Goal: Task Accomplishment & Management: Complete application form

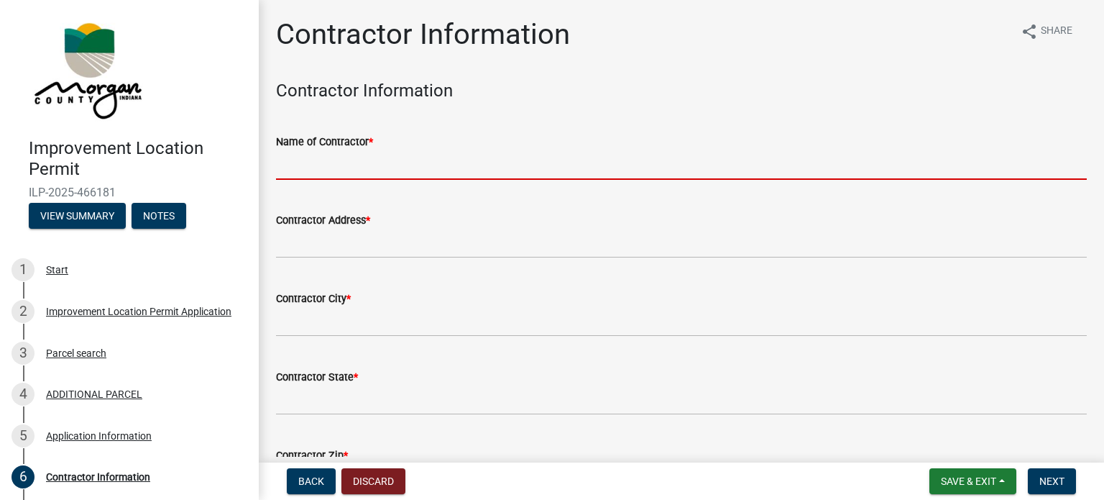
click at [304, 172] on input "Name of Contractor *" at bounding box center [681, 164] width 811 height 29
click at [363, 164] on input "Name of Contractor *" at bounding box center [681, 164] width 811 height 29
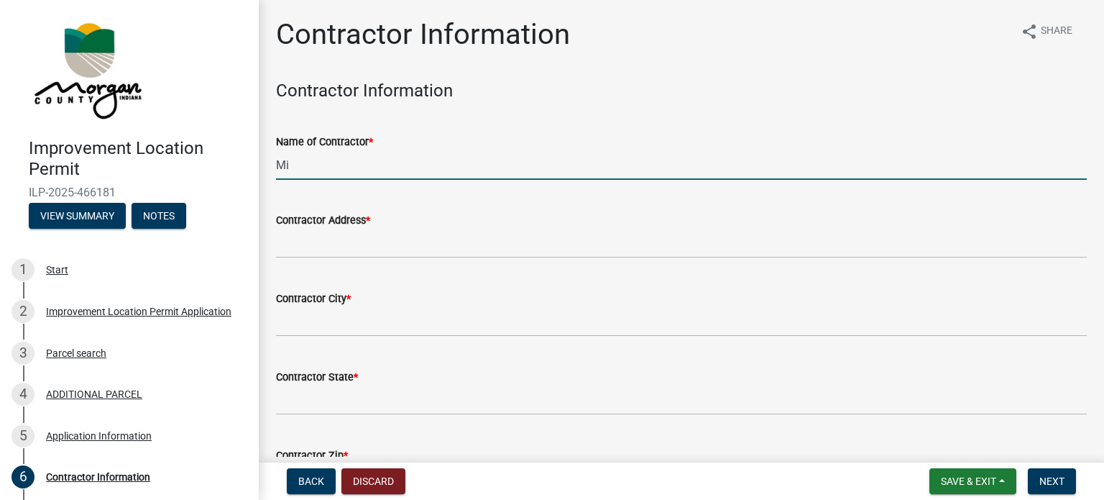
type input "[PERSON_NAME] & [PERSON_NAME] Construction Co., Inc."
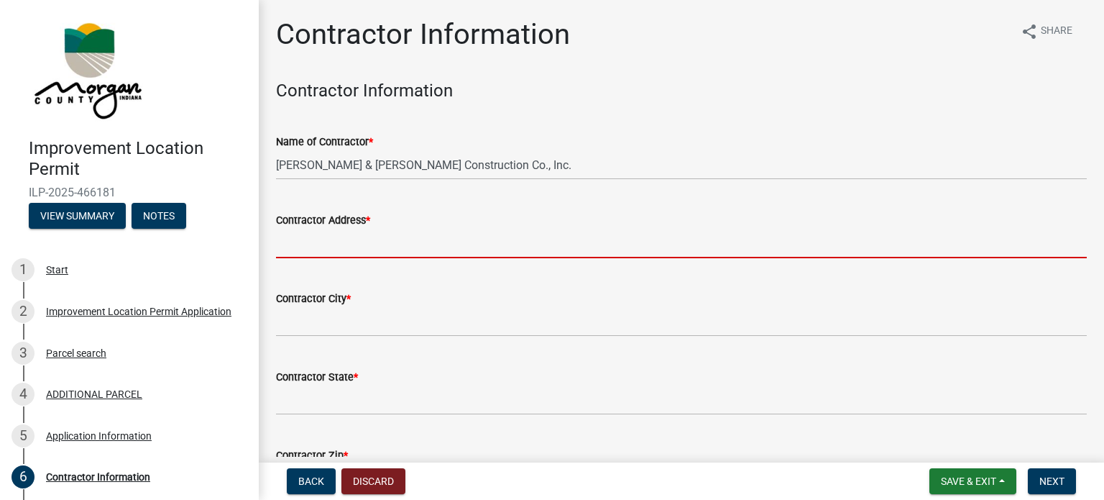
click at [395, 253] on input "Contractor Address *" at bounding box center [681, 243] width 811 height 29
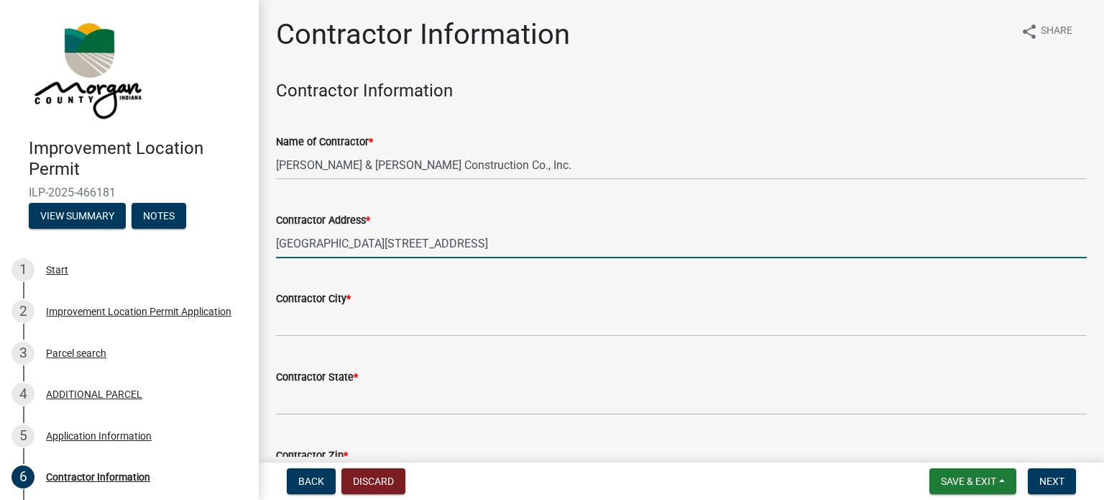
type input "[GEOGRAPHIC_DATA][STREET_ADDRESS]"
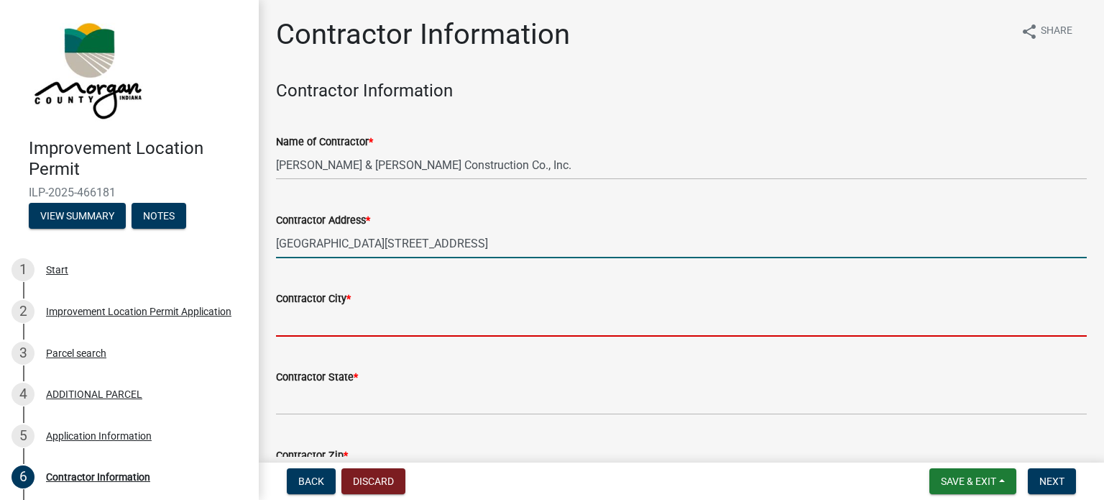
click at [380, 325] on input "Contractor City *" at bounding box center [681, 321] width 811 height 29
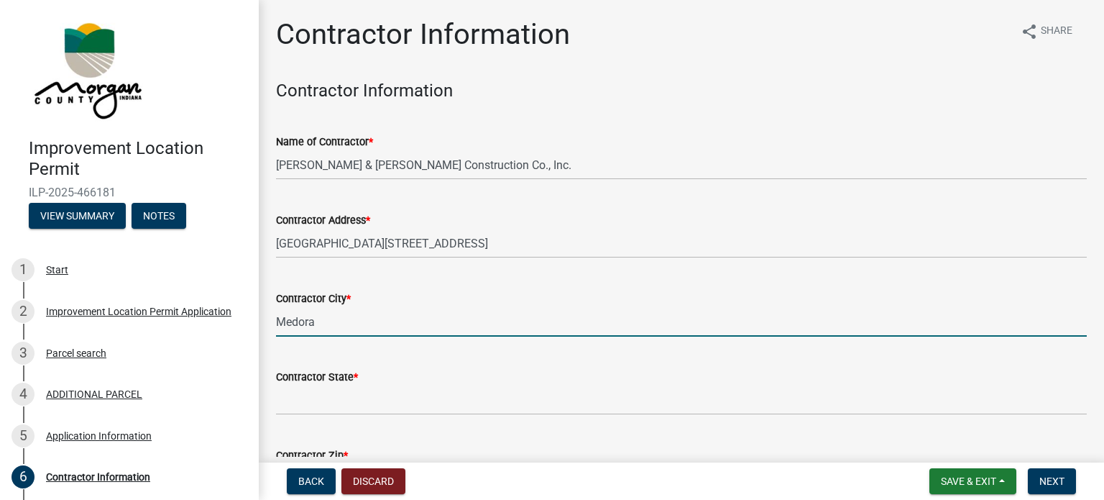
type input "Medora"
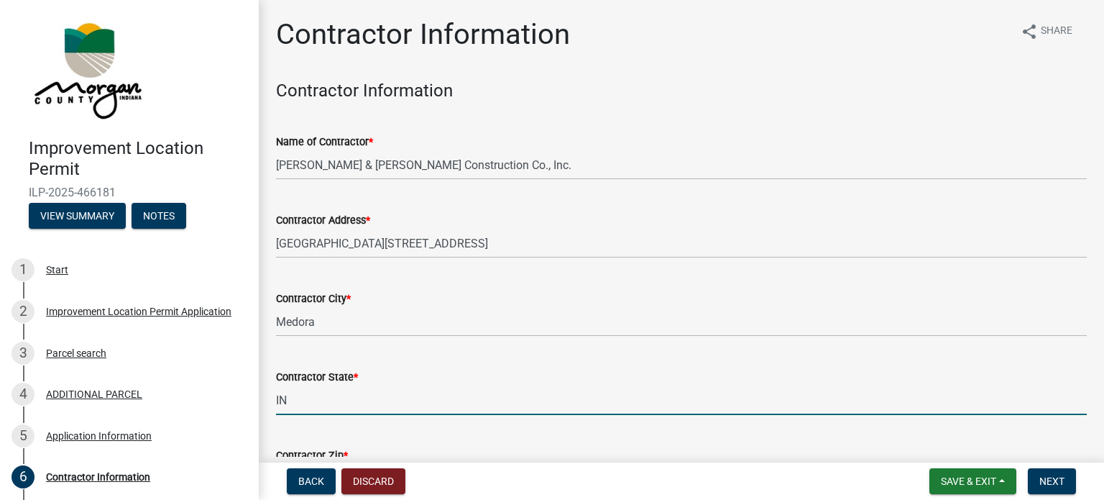
type input "IN"
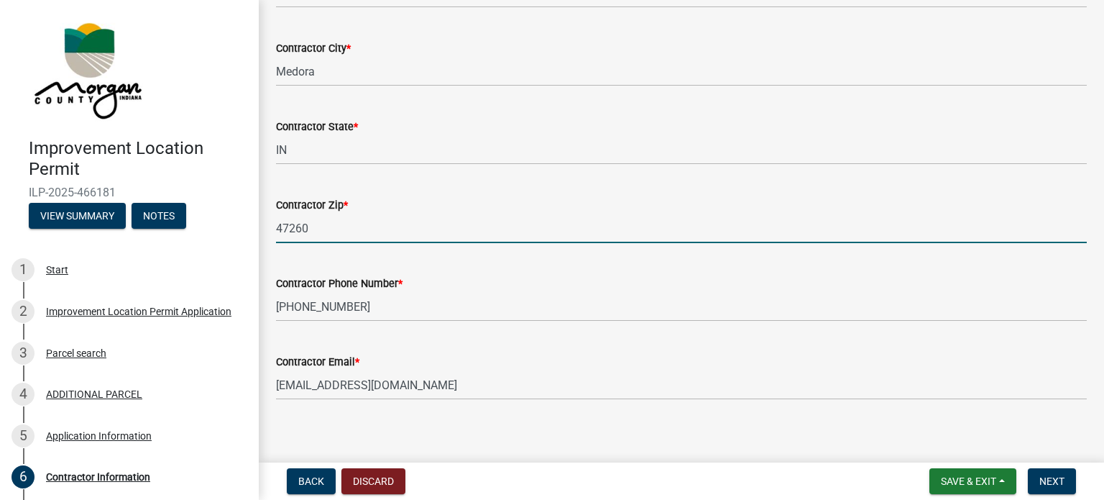
type input "47260"
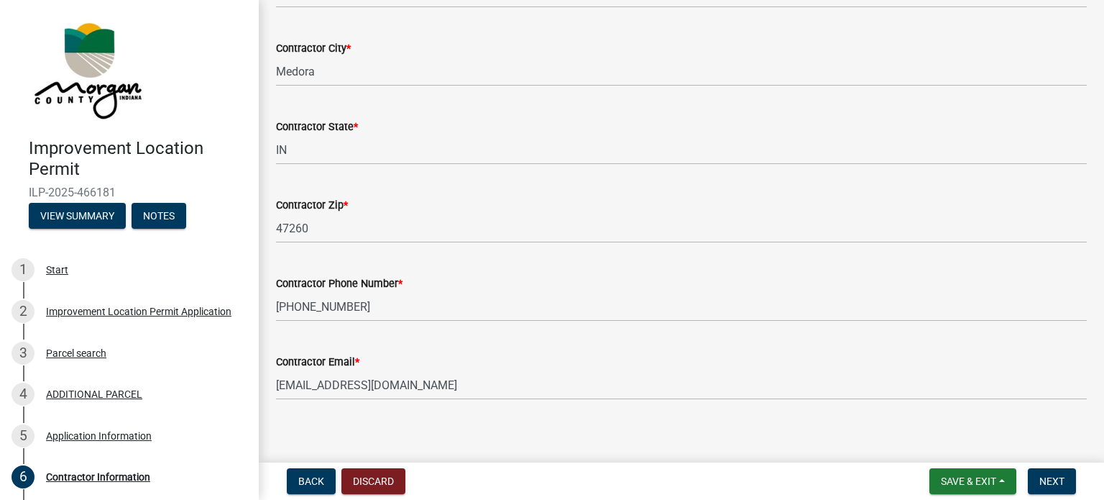
click at [413, 355] on div "Contractor Email *" at bounding box center [681, 361] width 811 height 17
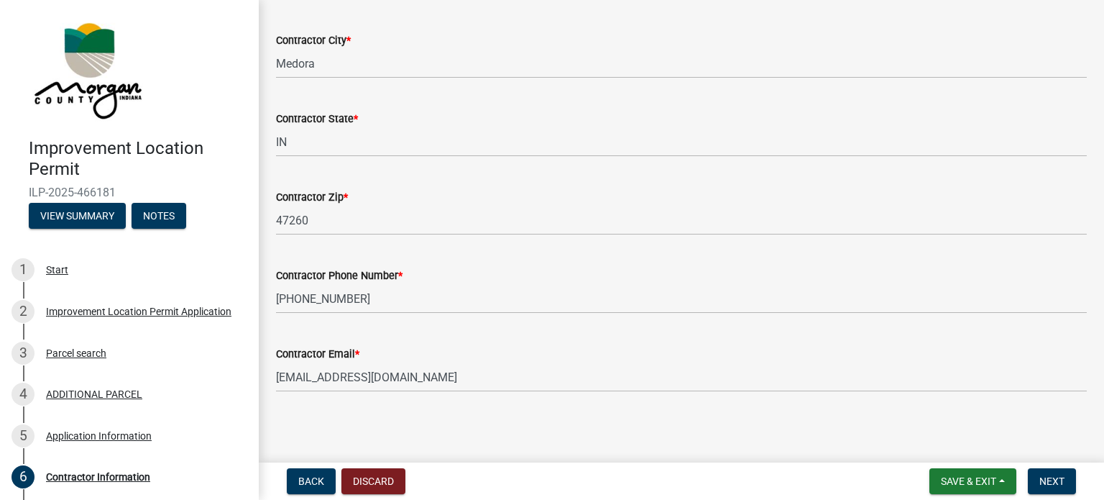
scroll to position [260, 0]
click at [1040, 478] on span "Next" at bounding box center [1051, 481] width 25 height 12
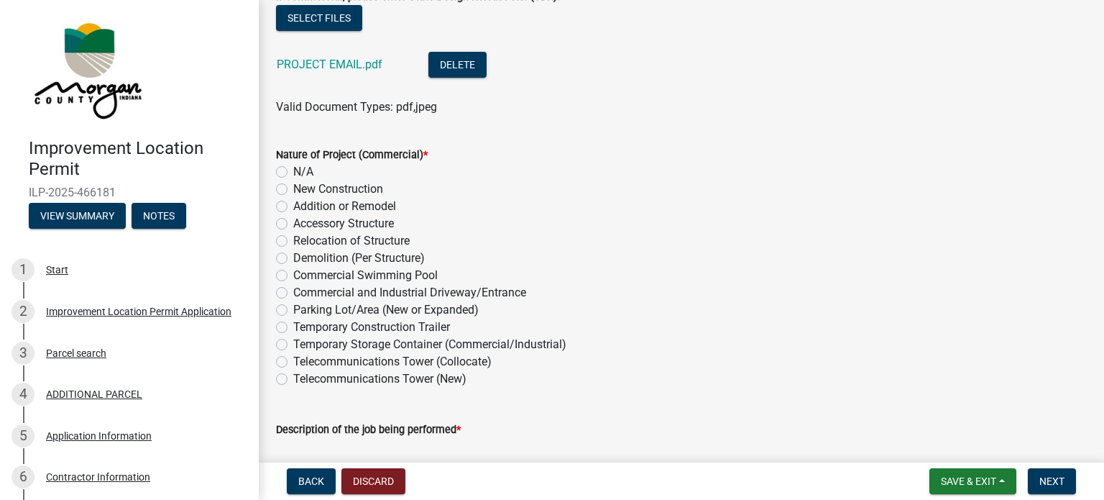
scroll to position [288, 0]
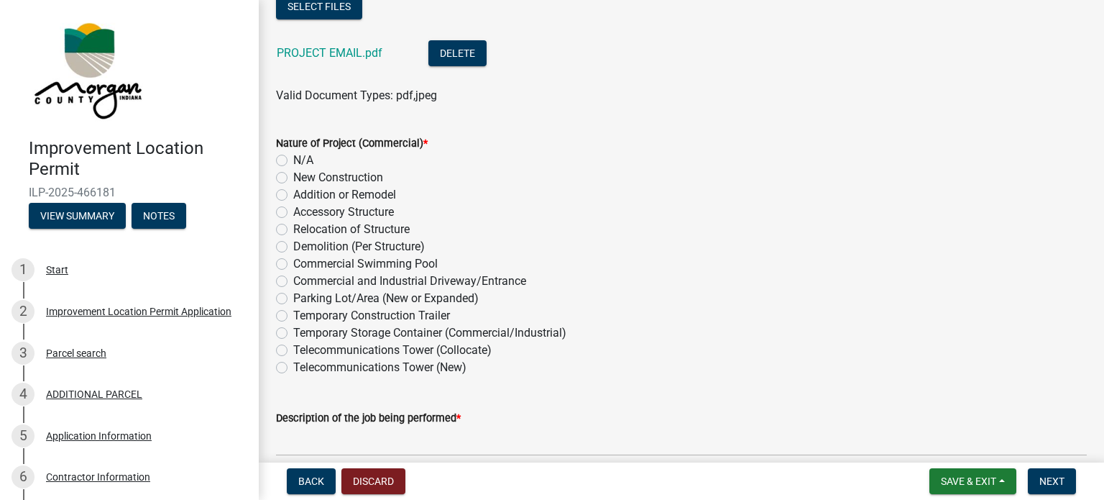
click at [293, 178] on label "New Construction" at bounding box center [338, 177] width 90 height 17
click at [293, 178] on input "New Construction" at bounding box center [297, 173] width 9 height 9
radio input "true"
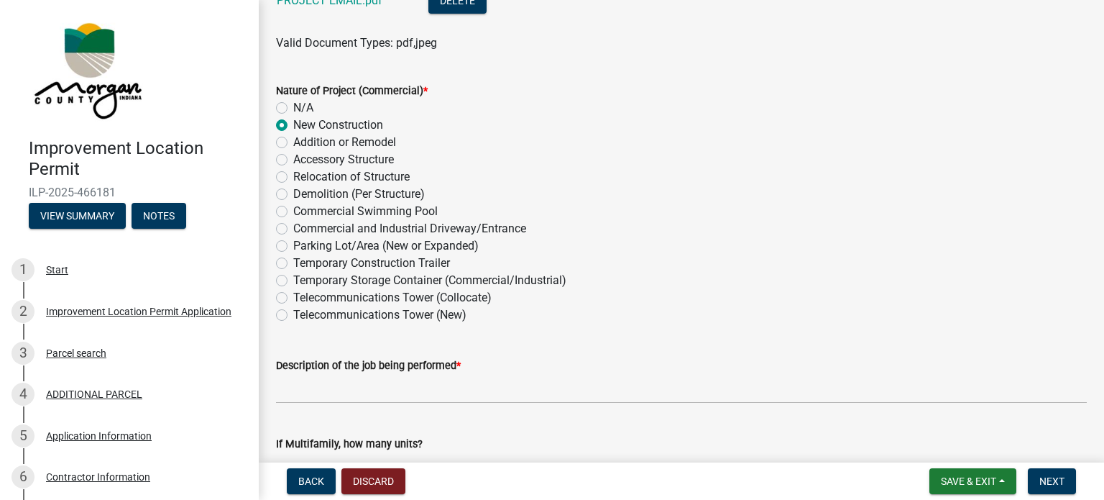
scroll to position [431, 0]
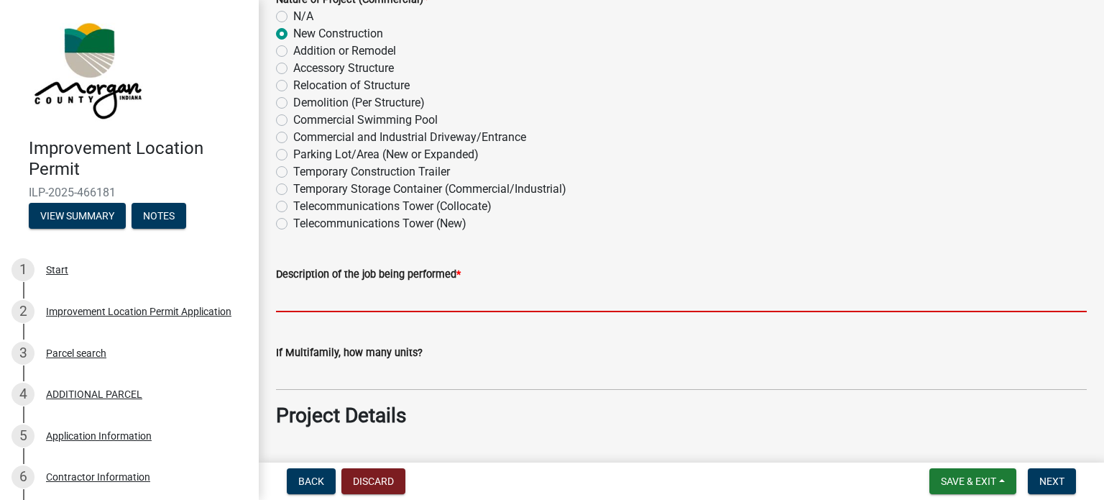
click at [293, 288] on input "Description of the job being performed *" at bounding box center [681, 296] width 811 height 29
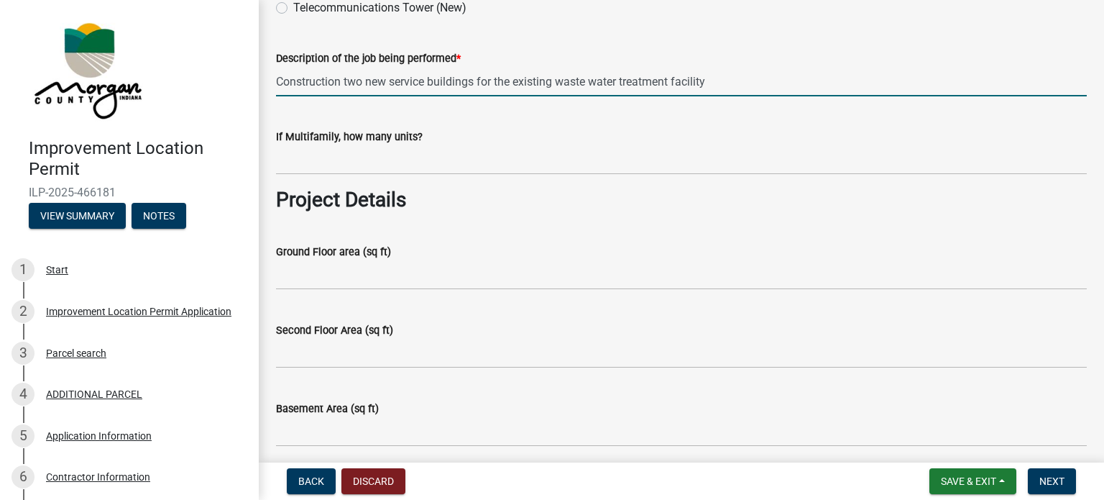
scroll to position [719, 0]
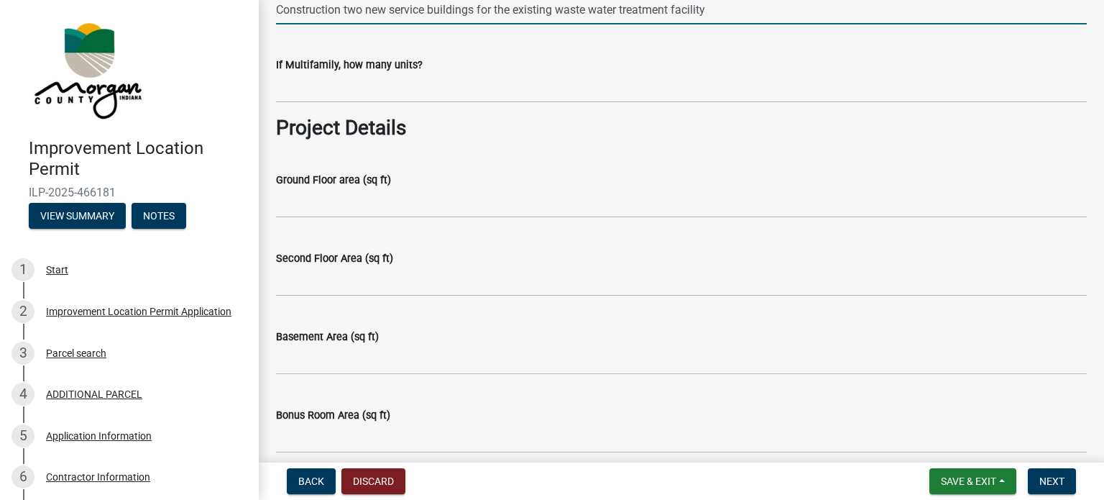
type input "Construction two new service buildings for the existing waste water treatment f…"
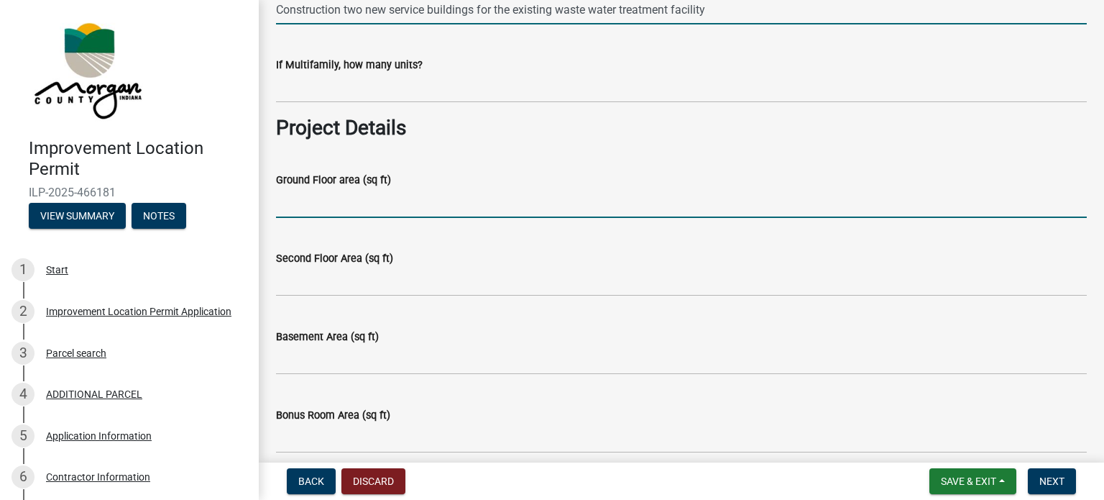
click at [327, 206] on input "Ground Floor area (sq ft)" at bounding box center [681, 202] width 811 height 29
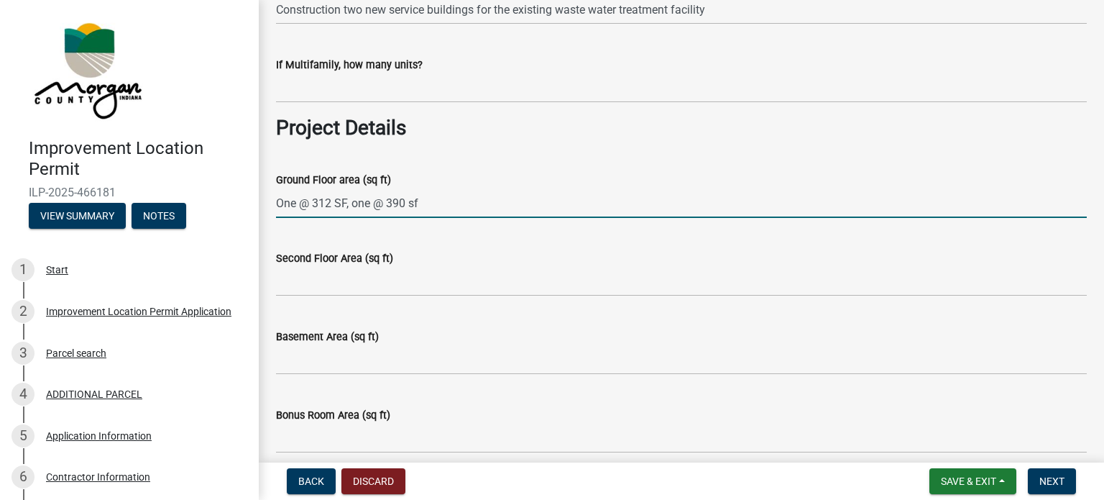
click at [344, 206] on input "One @ 312 SF, one @ 390 sf" at bounding box center [681, 202] width 811 height 29
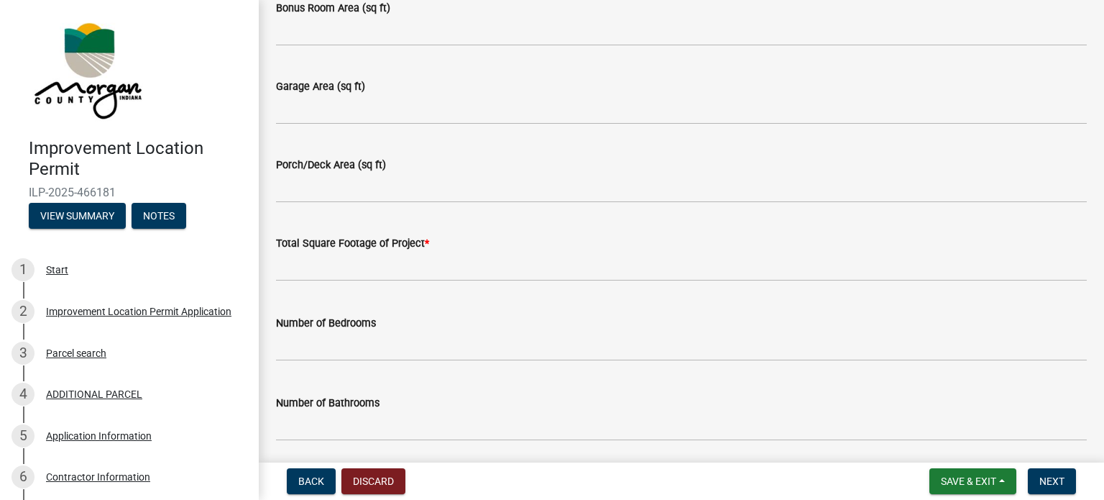
scroll to position [1150, 0]
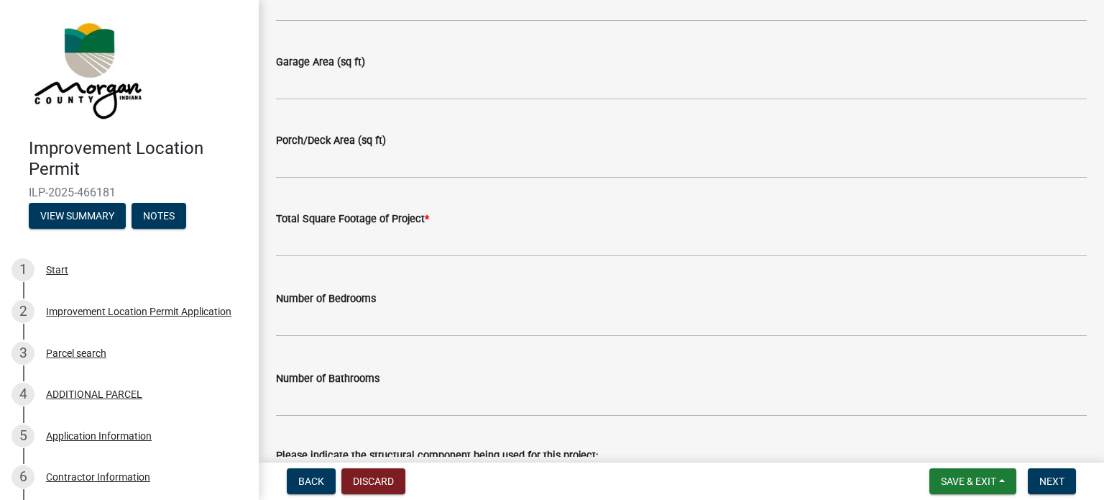
type input "One @ 312 sf, one @ 390 sf"
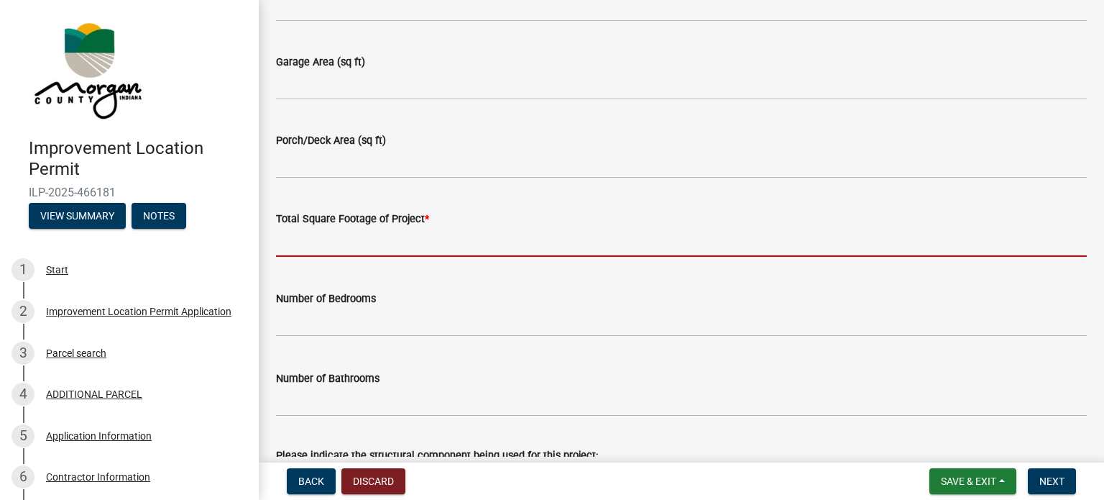
click at [360, 252] on input "text" at bounding box center [681, 241] width 811 height 29
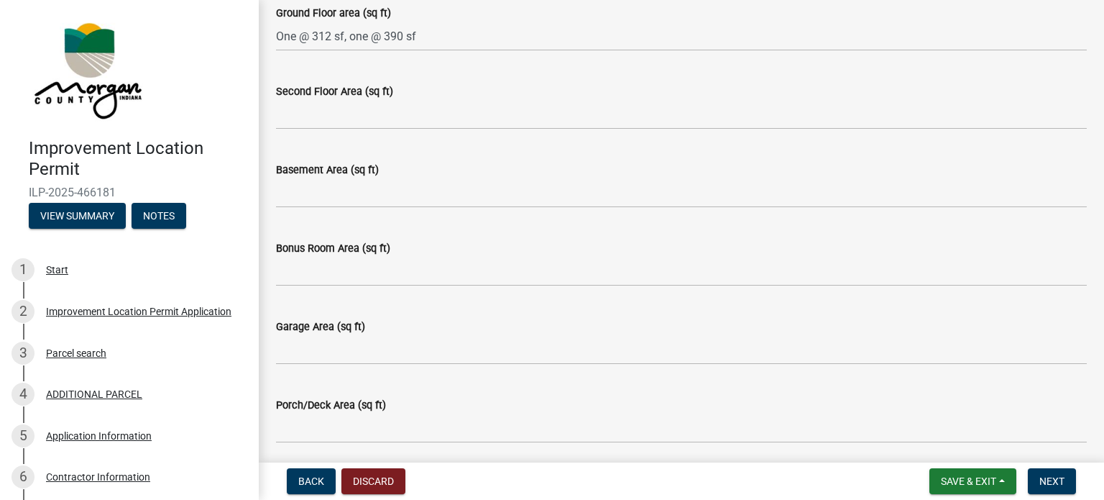
scroll to position [863, 0]
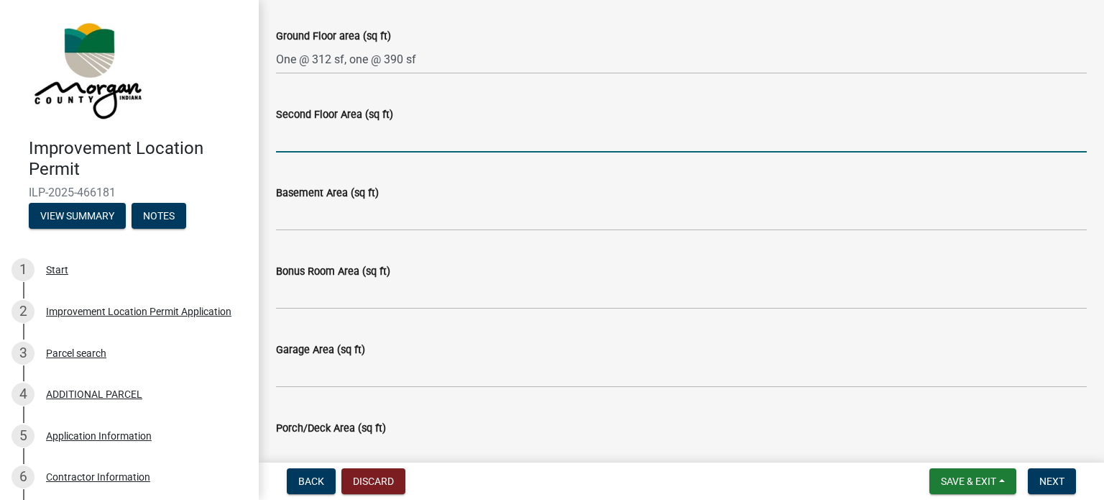
type input "702"
click at [359, 139] on input "Second Floor Area (sq ft)" at bounding box center [681, 137] width 811 height 29
type input "0"
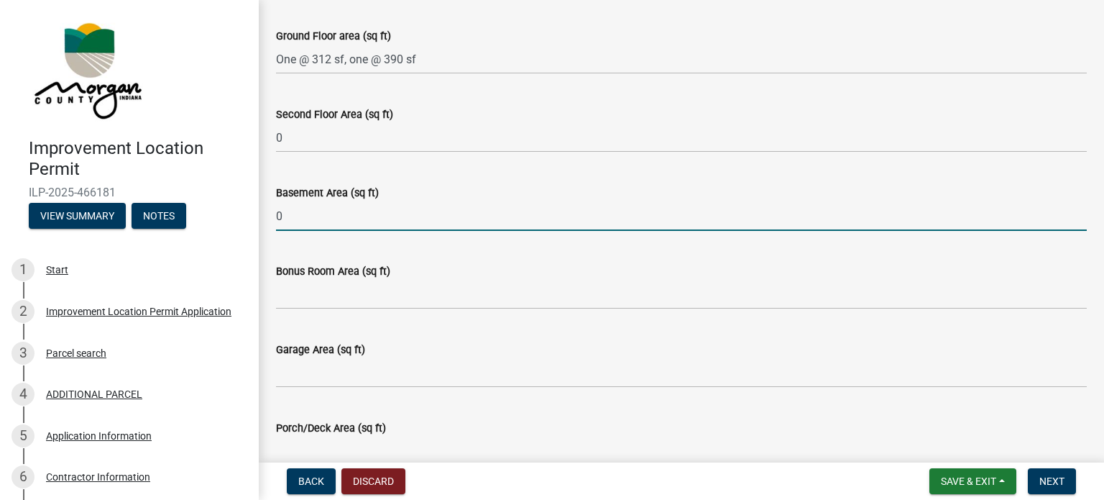
type input "0"
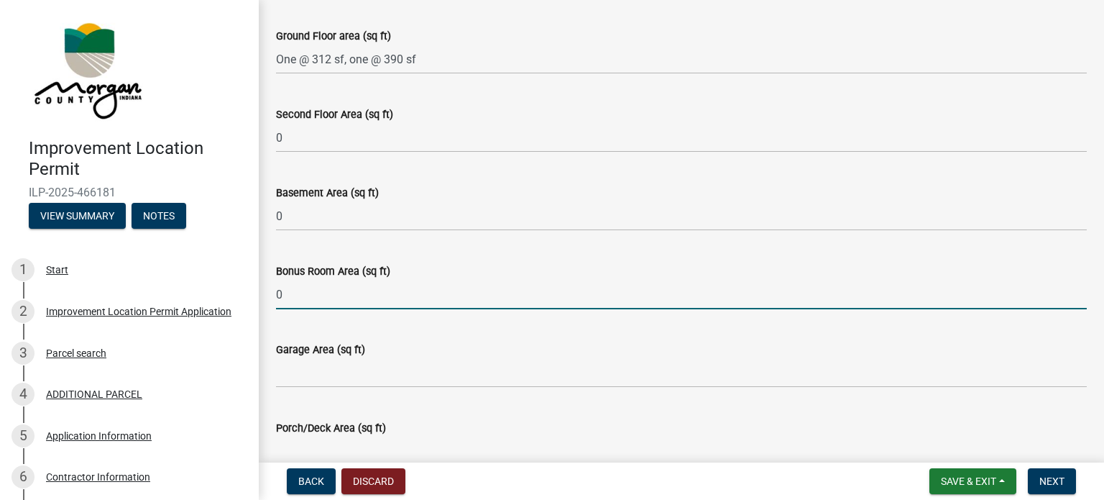
type input "0"
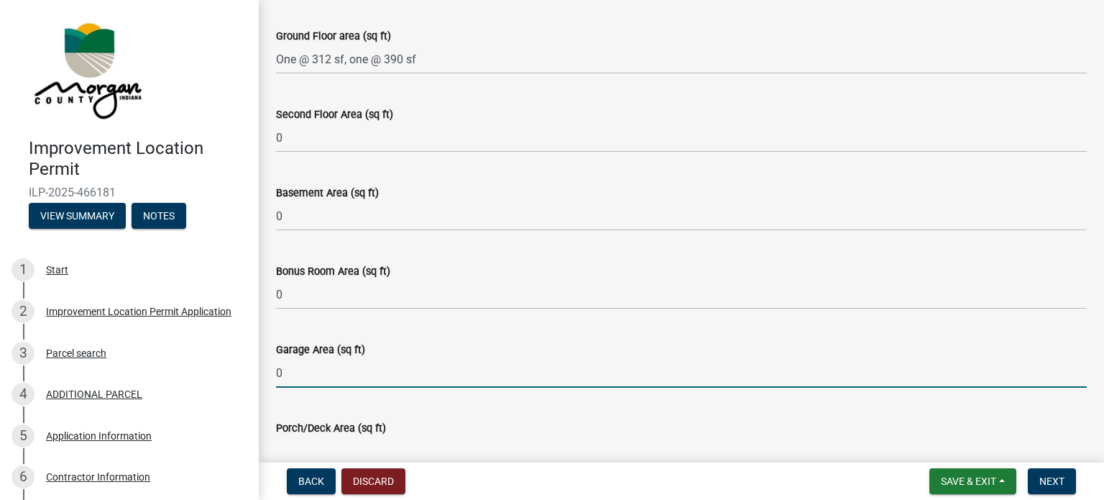
type input "0"
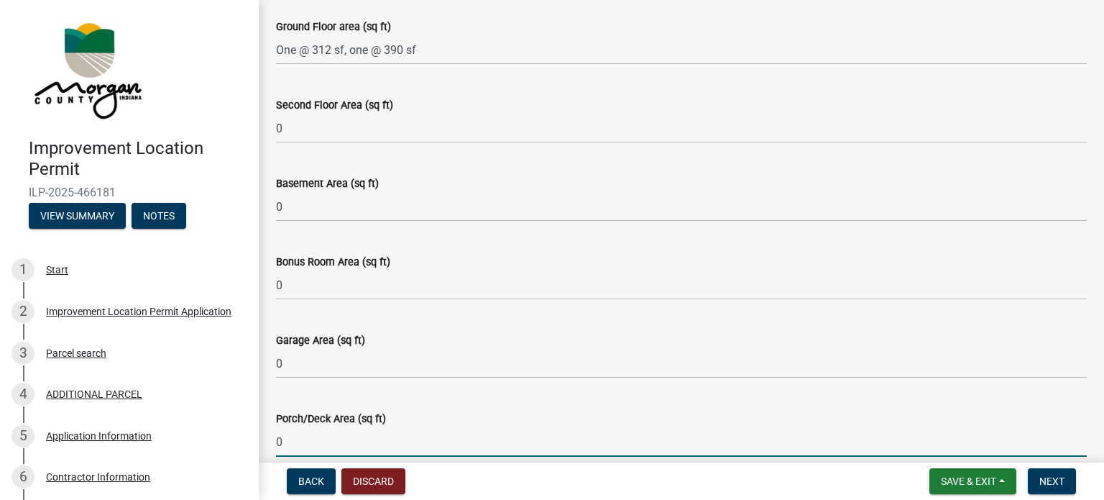
type input "0"
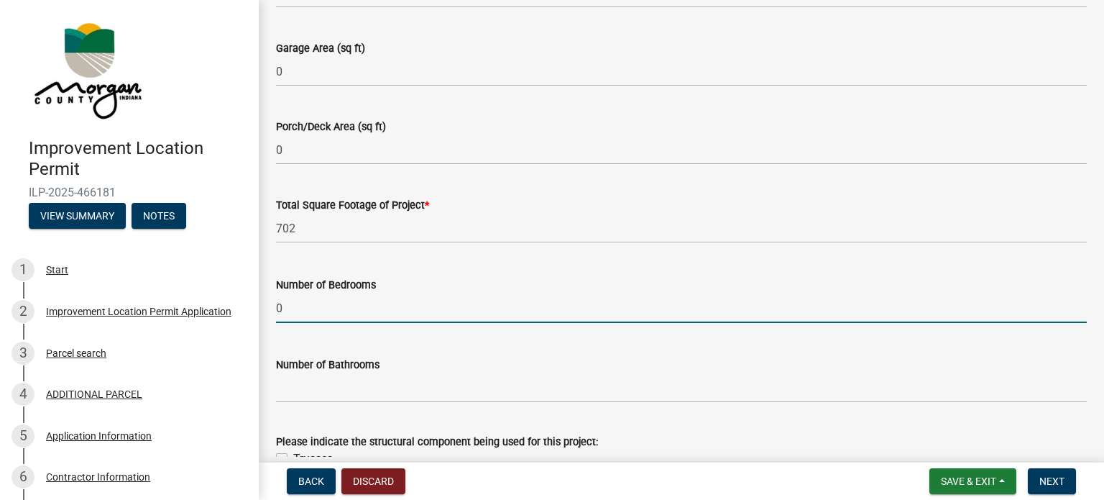
type input "0"
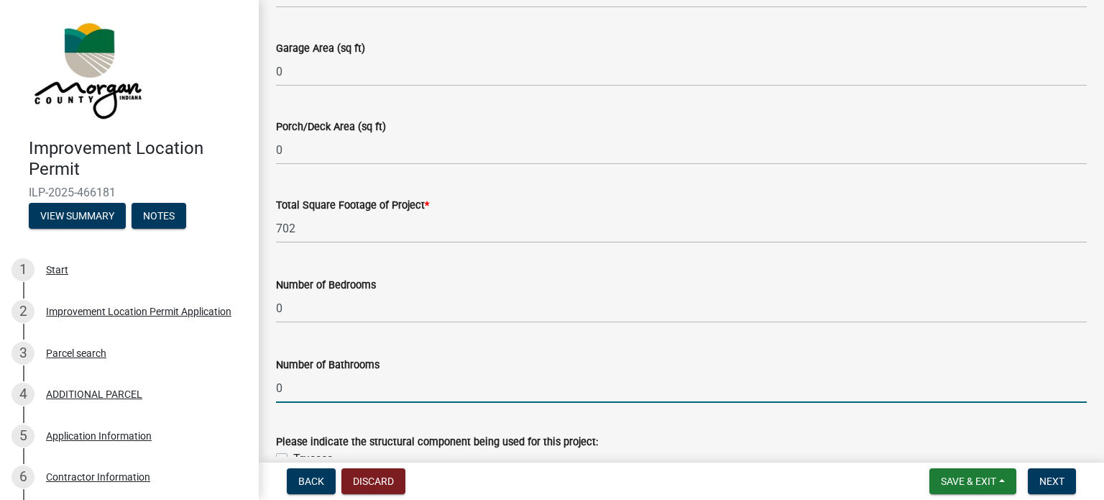
type input "0"
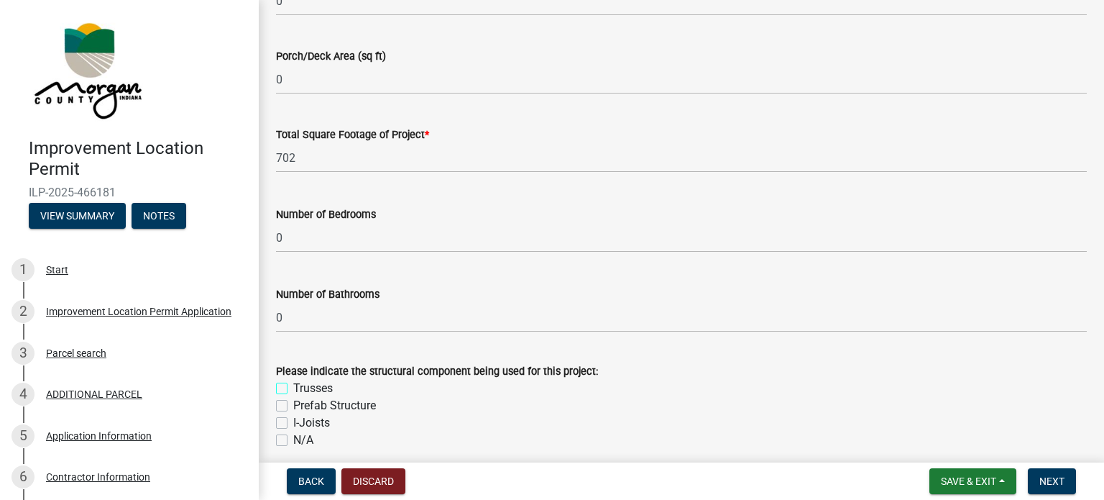
scroll to position [1382, 0]
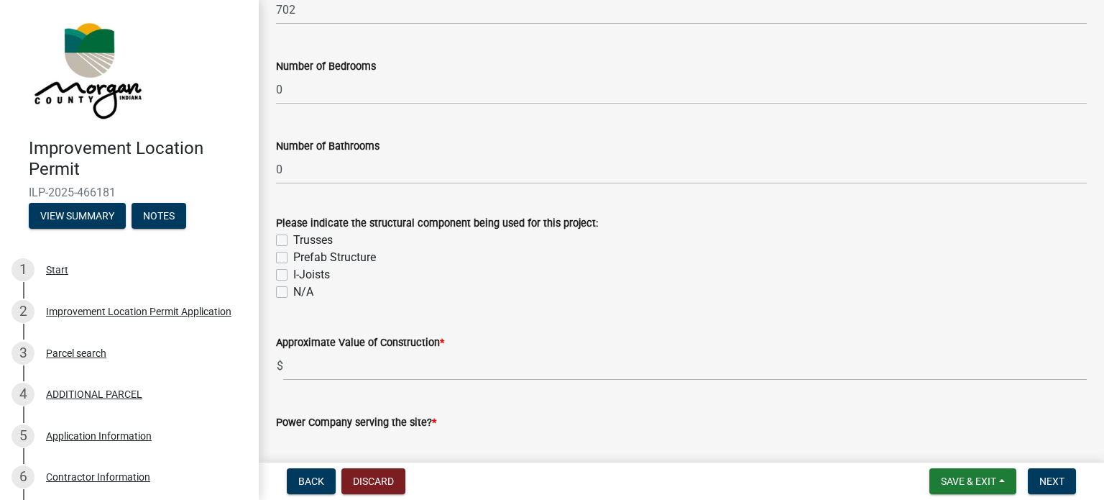
click at [293, 240] on label "Trusses" at bounding box center [313, 239] width 40 height 17
click at [293, 240] on input "Trusses" at bounding box center [297, 235] width 9 height 9
checkbox input "true"
checkbox input "false"
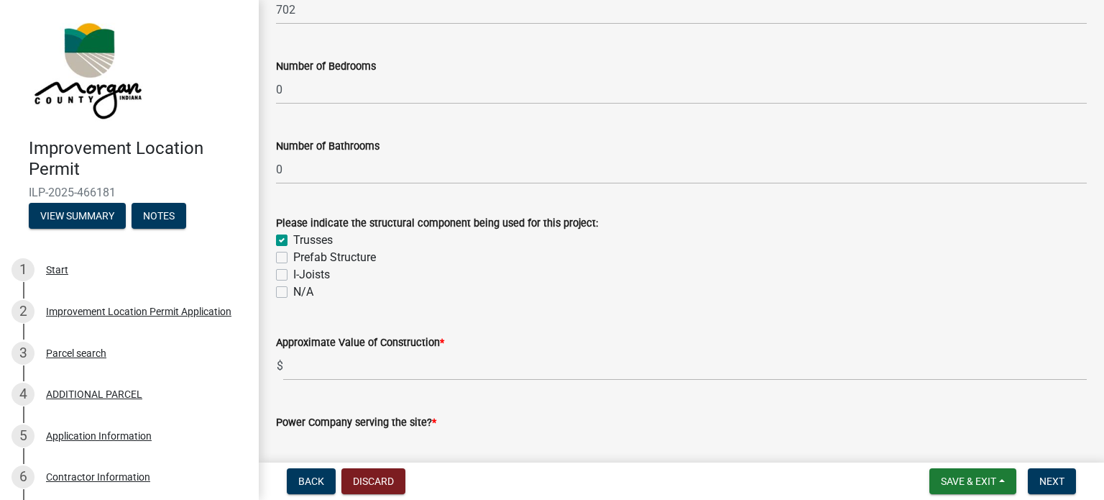
checkbox input "false"
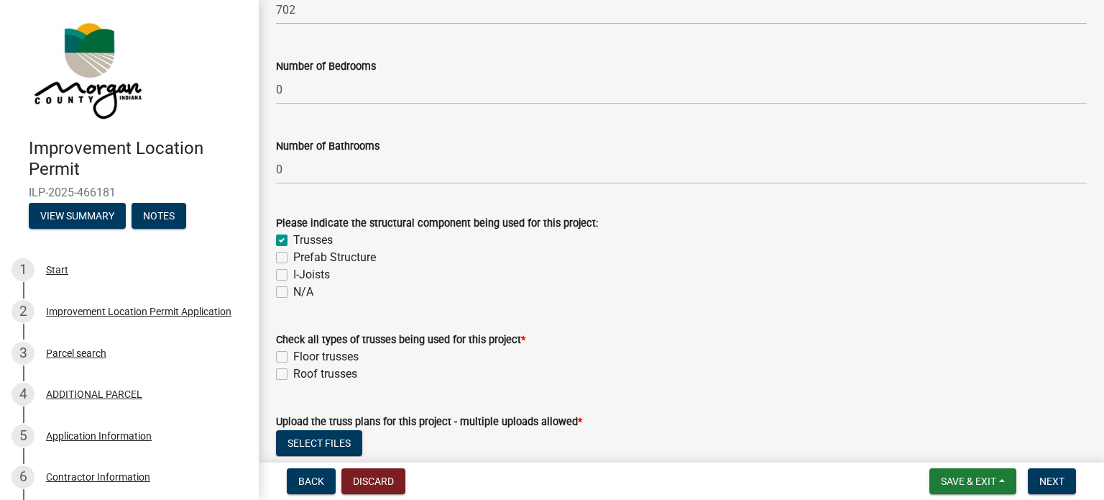
click at [293, 376] on label "Roof trusses" at bounding box center [325, 373] width 64 height 17
click at [293, 374] on input "Roof trusses" at bounding box center [297, 369] width 9 height 9
checkbox input "true"
checkbox input "false"
checkbox input "true"
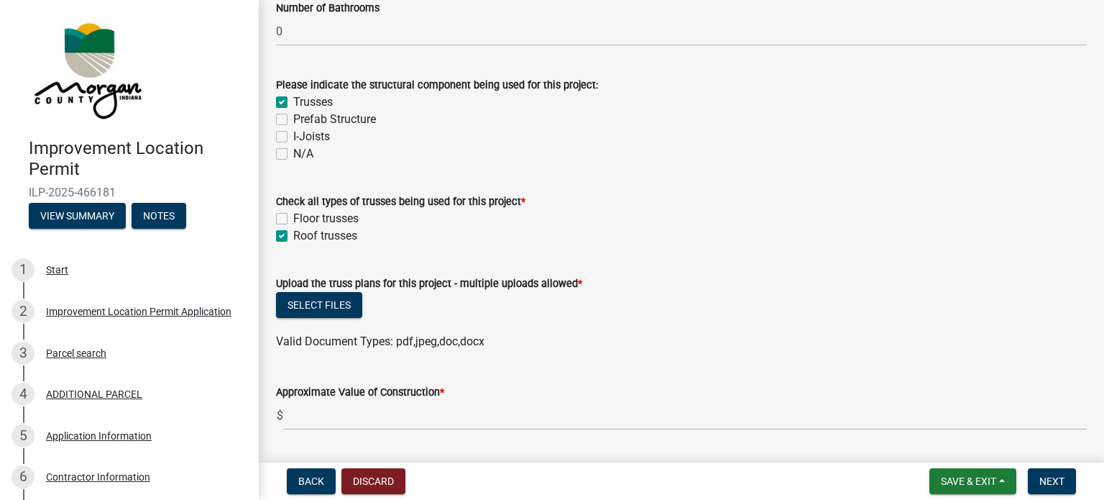
scroll to position [1526, 0]
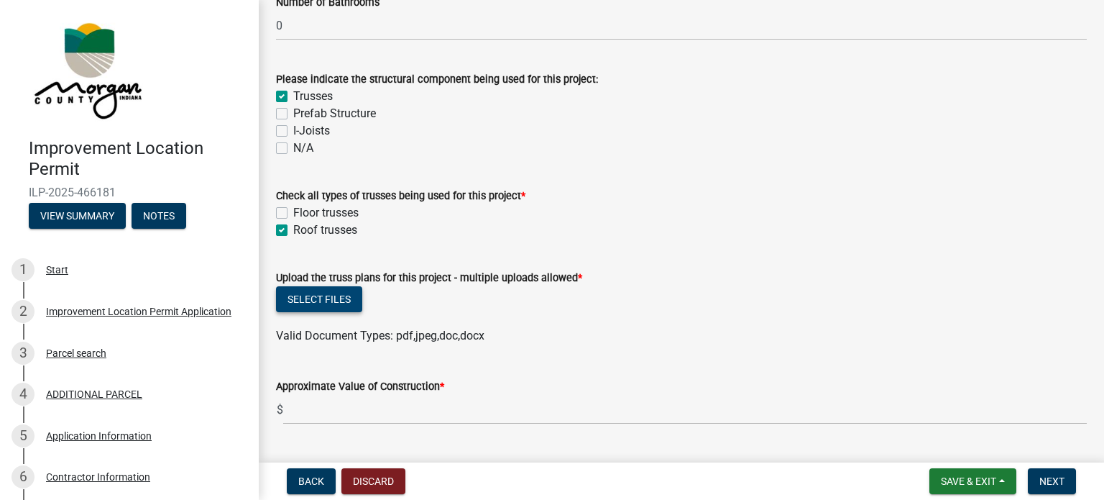
click at [345, 303] on button "Select files" at bounding box center [319, 299] width 86 height 26
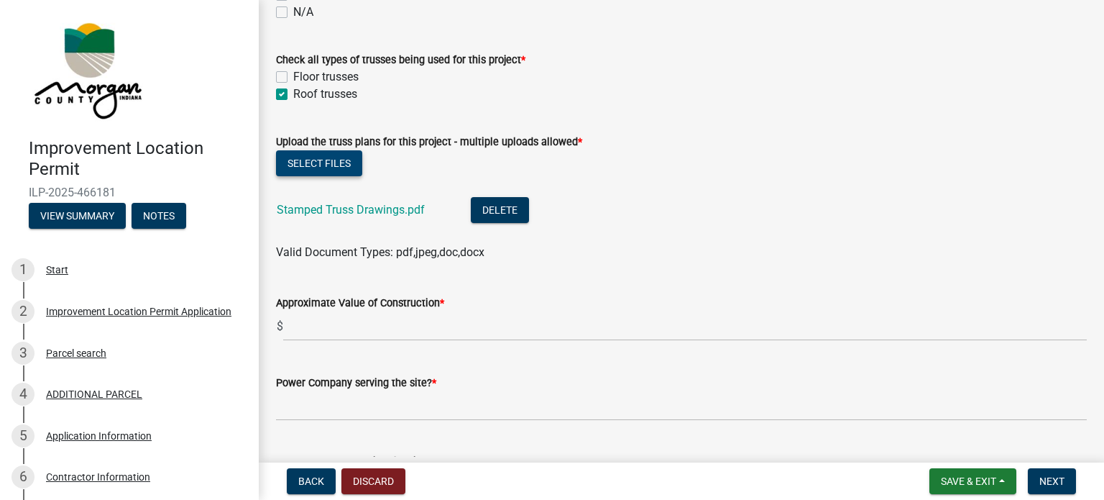
scroll to position [1670, 0]
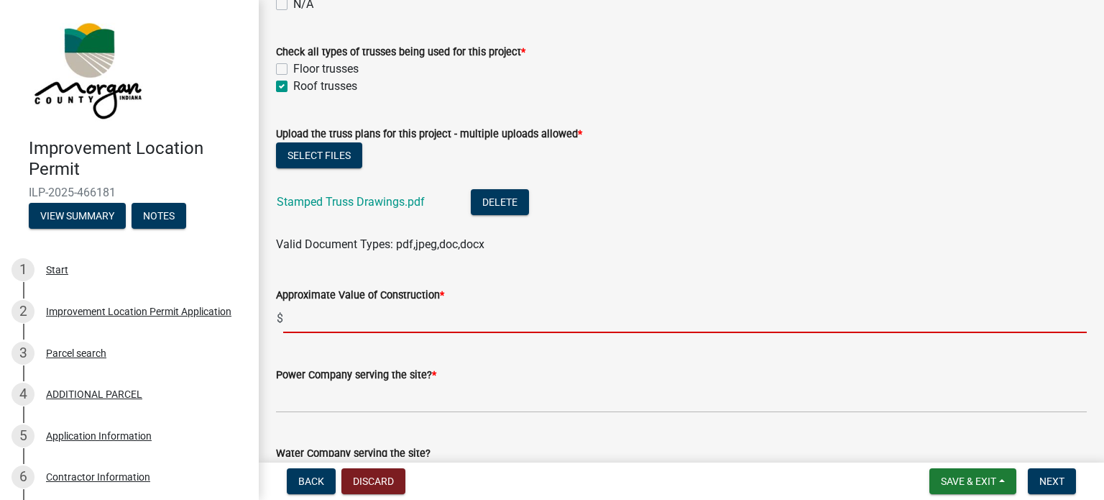
click at [374, 320] on input "text" at bounding box center [685, 317] width 804 height 29
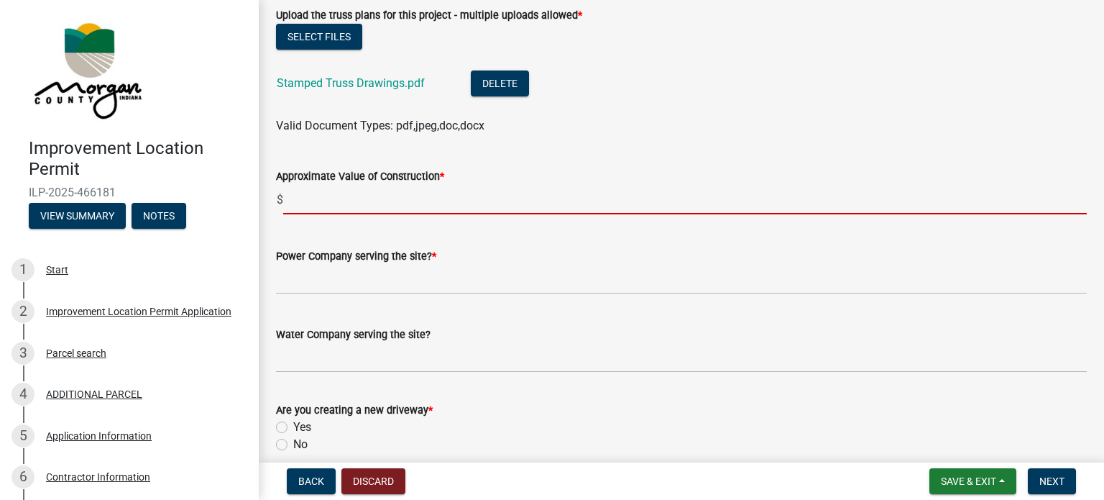
scroll to position [1813, 0]
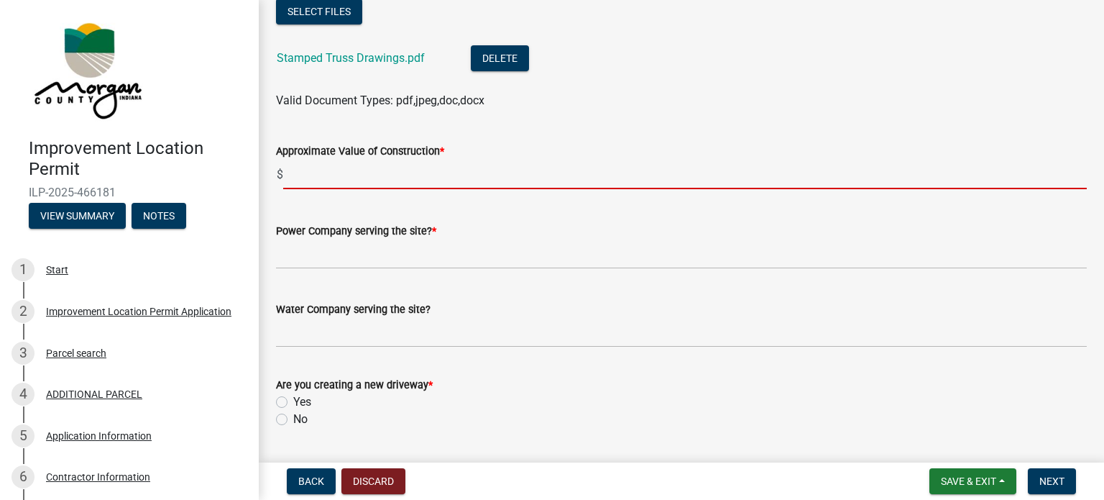
click at [284, 419] on div "Are you creating a new driveway * Yes No" at bounding box center [681, 402] width 811 height 52
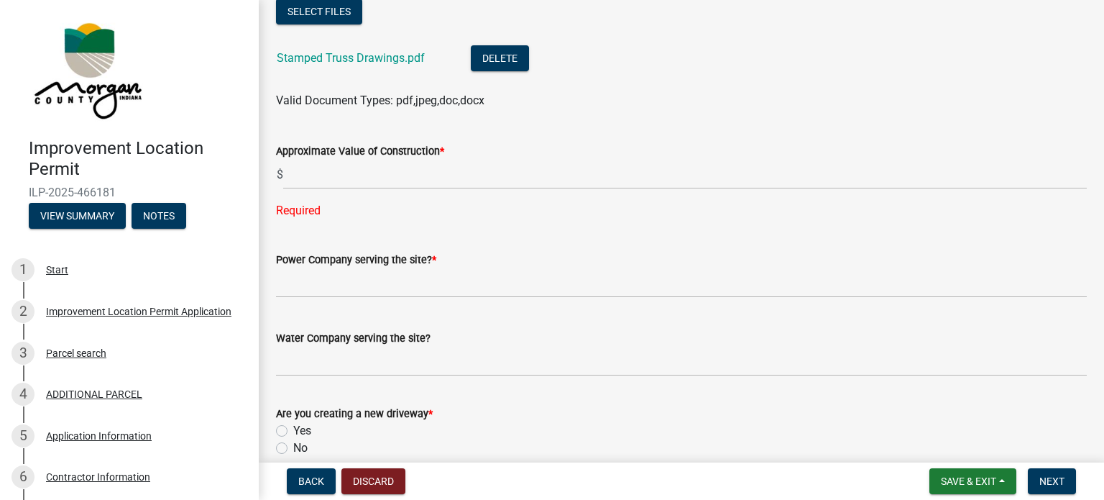
click at [293, 450] on label "No" at bounding box center [300, 447] width 14 height 17
click at [293, 449] on input "No" at bounding box center [297, 443] width 9 height 9
radio input "true"
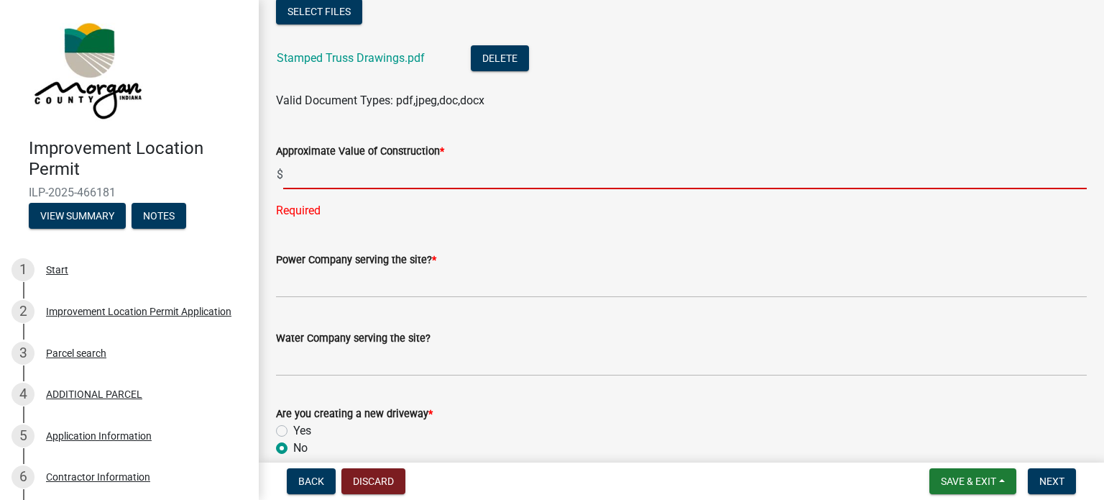
click at [363, 161] on input "text" at bounding box center [685, 174] width 804 height 29
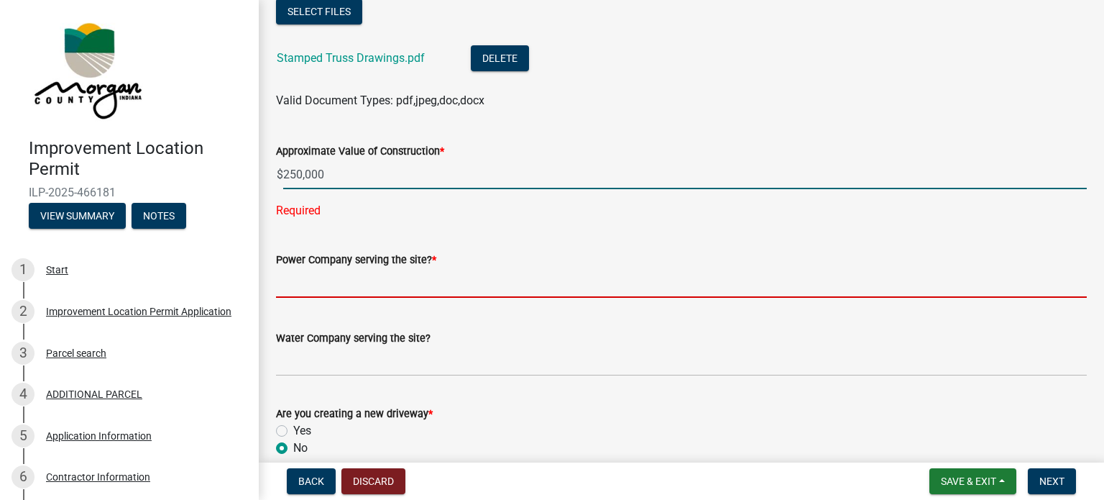
type input "250000"
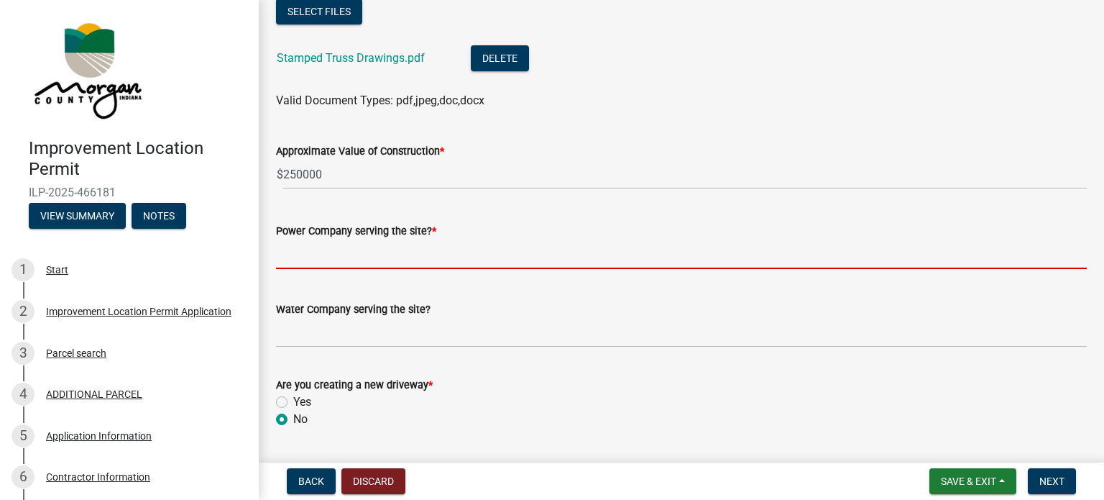
click at [411, 280] on wm-data-entity-input "Power Company serving the site? *" at bounding box center [681, 241] width 811 height 78
type input "Duke Energy"
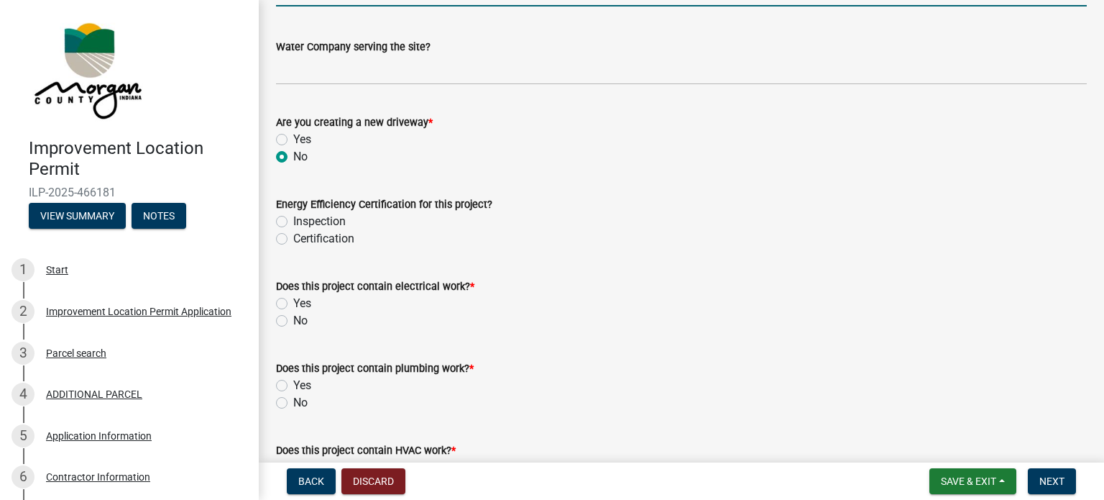
scroll to position [2101, 0]
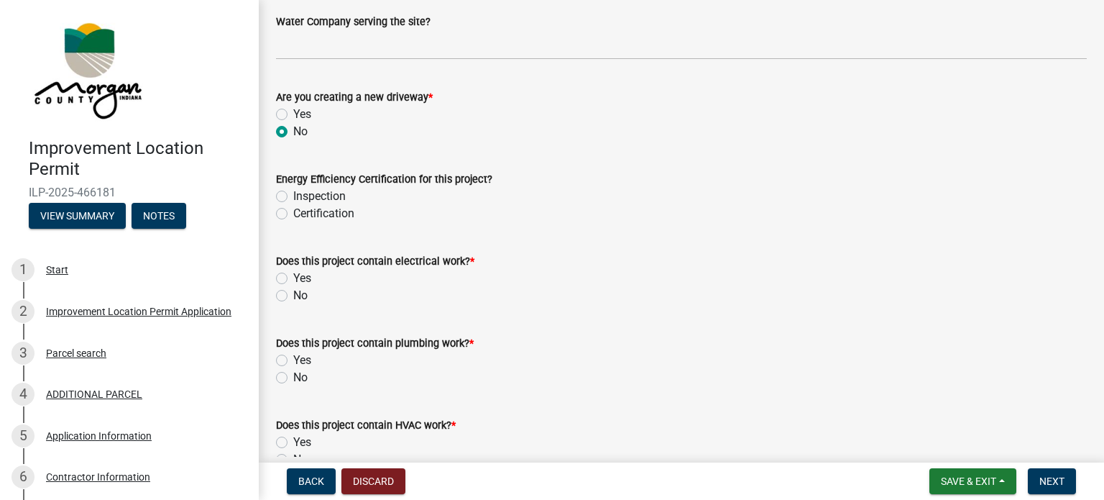
click at [293, 278] on label "Yes" at bounding box center [302, 278] width 18 height 17
click at [293, 278] on input "Yes" at bounding box center [297, 274] width 9 height 9
radio input "true"
click at [293, 362] on label "NEC 2008 with amendments(GFI)" at bounding box center [378, 359] width 170 height 17
click at [293, 361] on input "NEC 2008 with amendments(GFI)" at bounding box center [297, 355] width 9 height 9
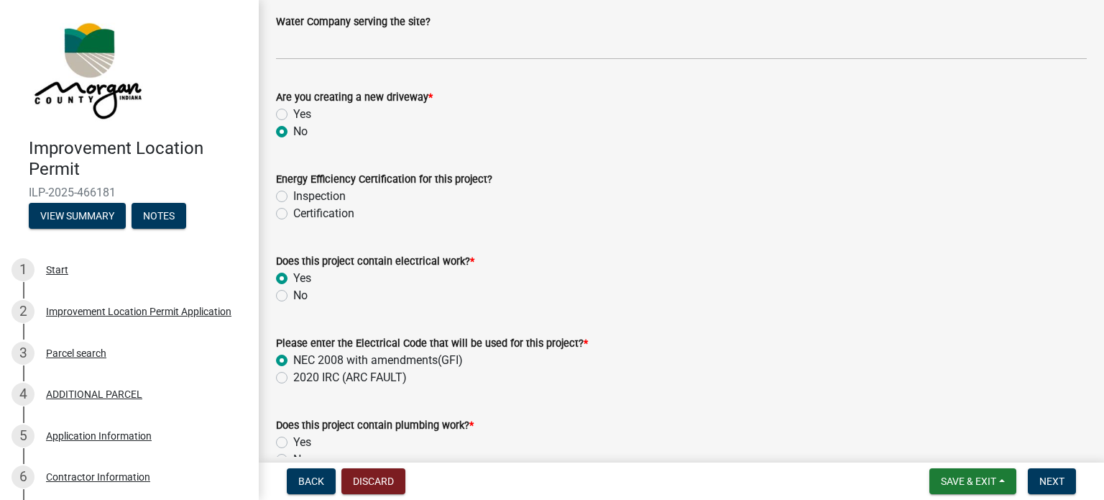
radio input "true"
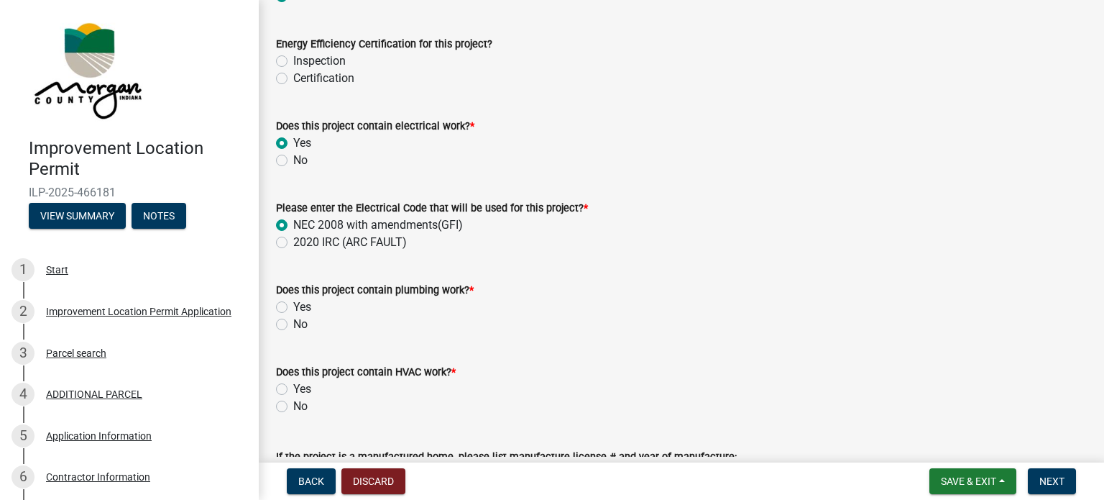
scroll to position [2245, 0]
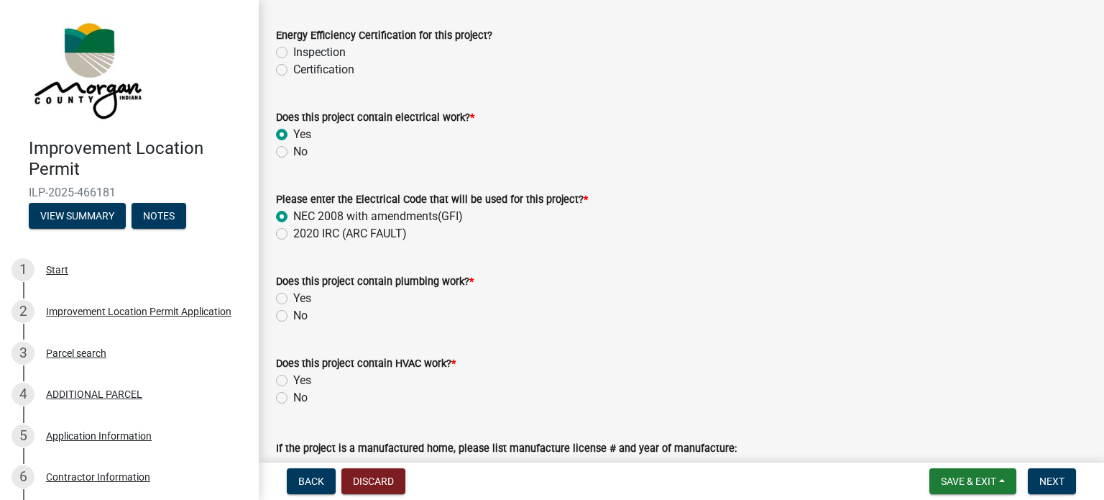
click at [293, 316] on label "No" at bounding box center [300, 315] width 14 height 17
click at [293, 316] on input "No" at bounding box center [297, 311] width 9 height 9
radio input "true"
click at [293, 377] on label "Yes" at bounding box center [302, 380] width 18 height 17
click at [293, 377] on input "Yes" at bounding box center [297, 376] width 9 height 9
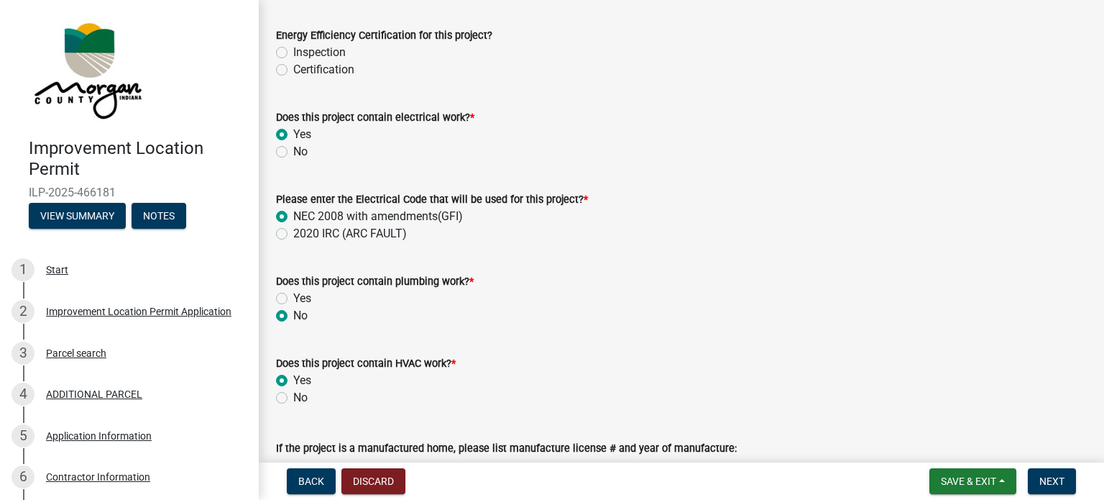
radio input "true"
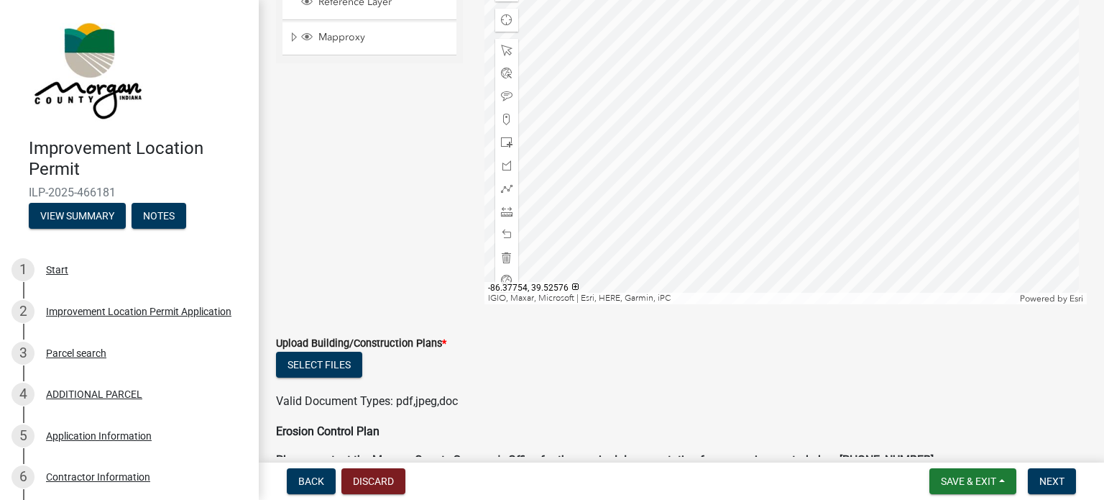
scroll to position [3107, 0]
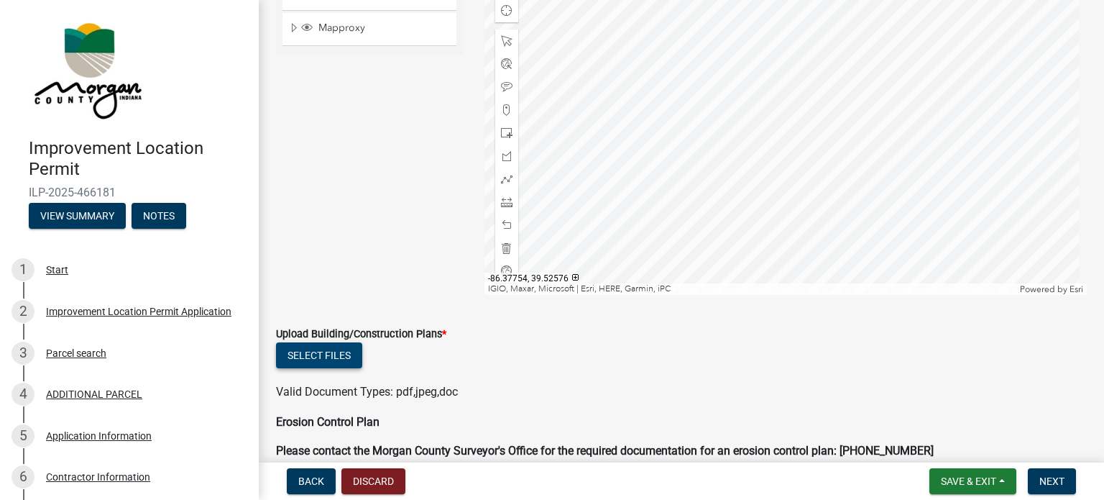
click at [342, 356] on button "Select files" at bounding box center [319, 355] width 86 height 26
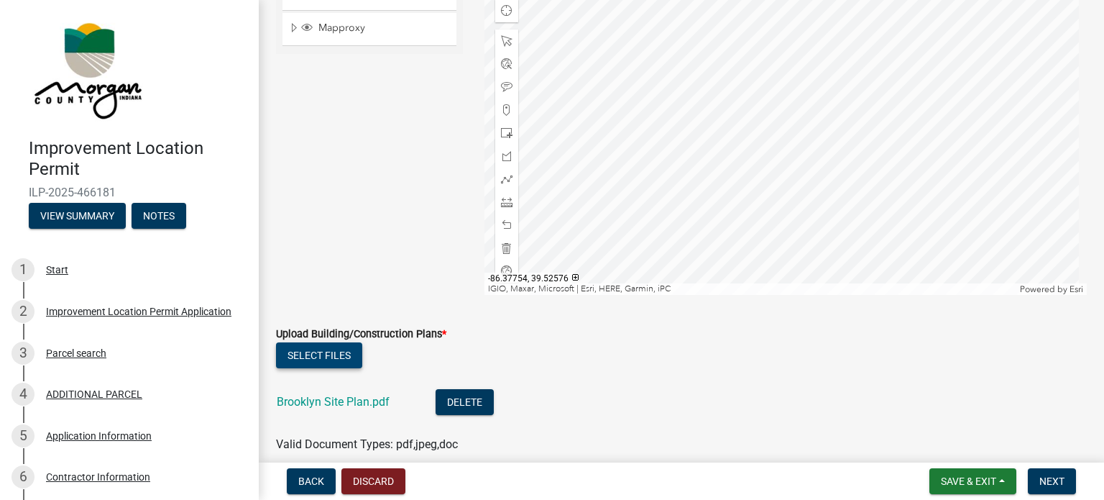
click at [341, 357] on button "Select files" at bounding box center [319, 355] width 86 height 26
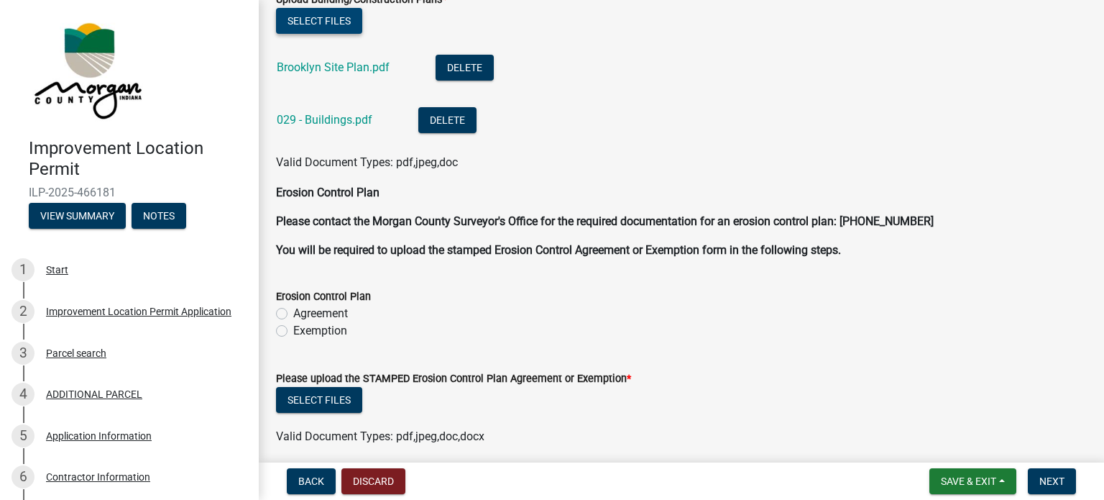
scroll to position [3467, 0]
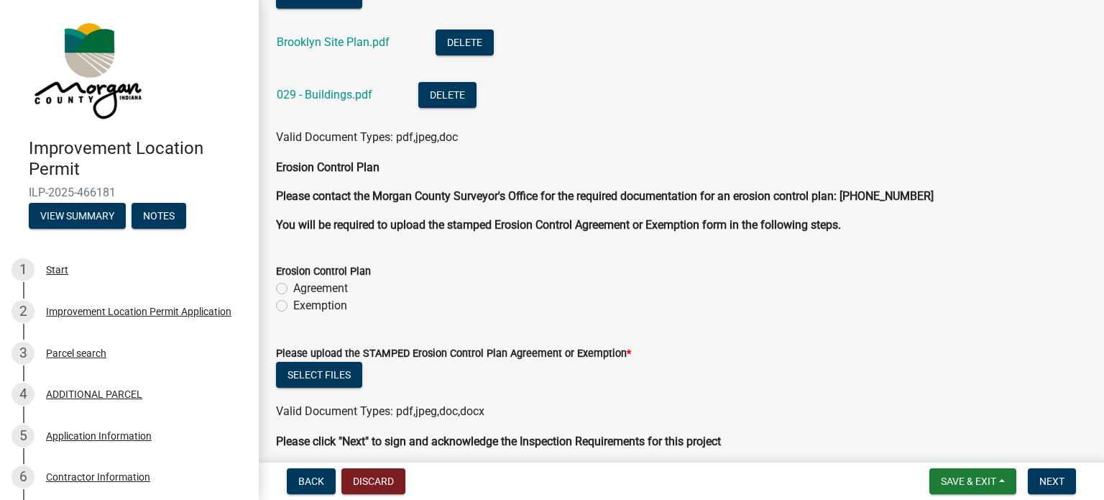
click at [293, 303] on label "Exemption" at bounding box center [320, 305] width 54 height 17
click at [293, 303] on input "Exemption" at bounding box center [297, 301] width 9 height 9
radio input "true"
click at [308, 376] on button "Select files" at bounding box center [319, 375] width 86 height 26
click at [332, 381] on button "Select files" at bounding box center [319, 375] width 86 height 26
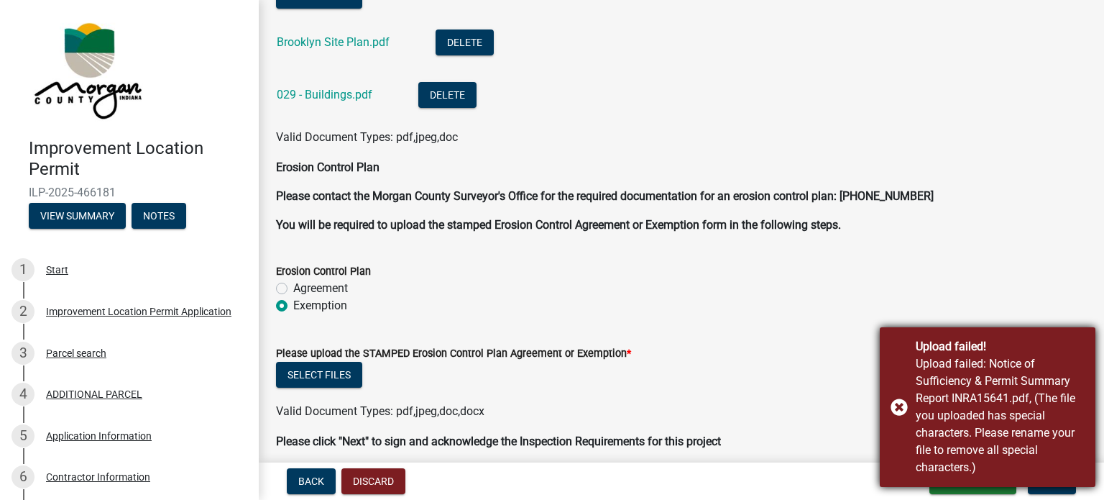
click at [901, 407] on div "Upload failed! Upload failed: Notice of Sufficiency & Permit Summary Report INR…" at bounding box center [988, 407] width 216 height 160
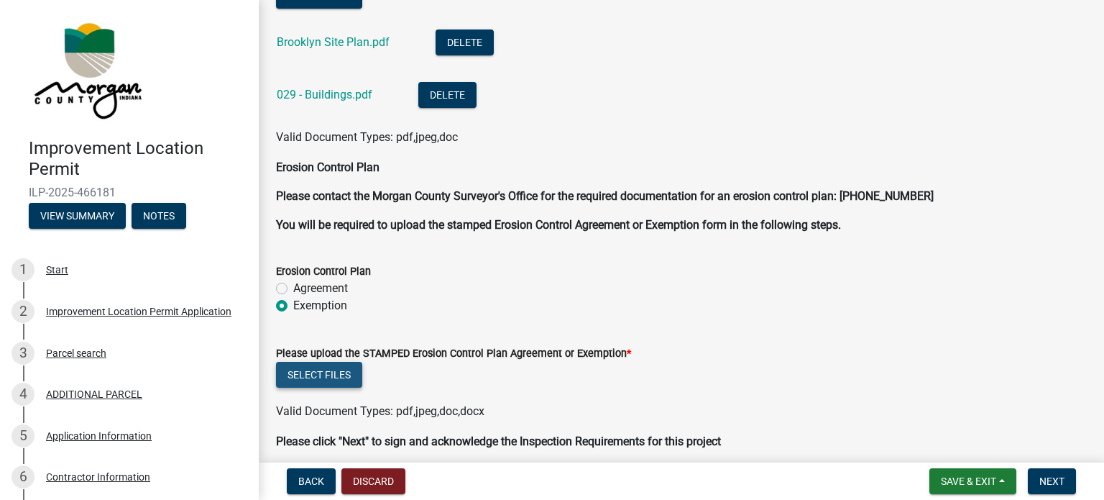
click at [340, 378] on button "Select files" at bounding box center [319, 375] width 86 height 26
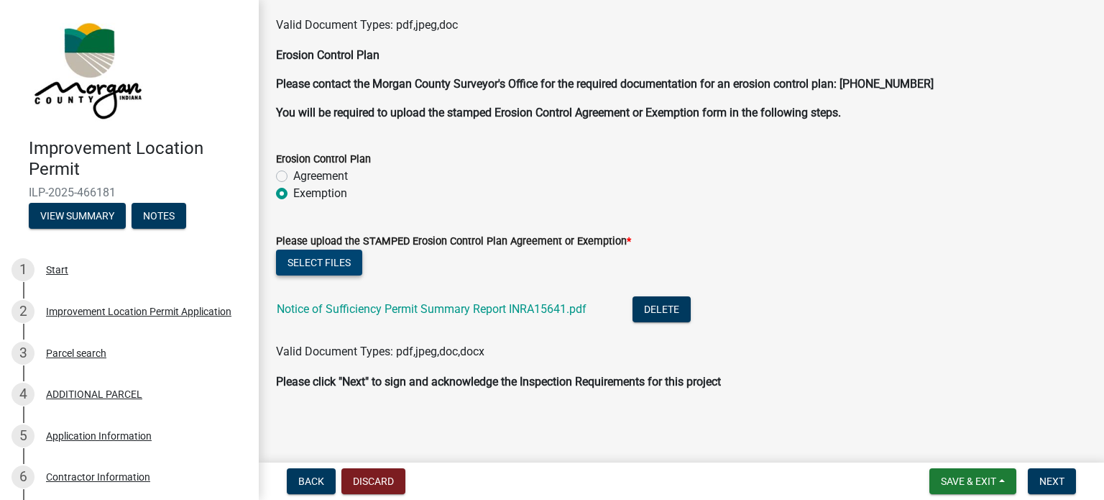
scroll to position [3580, 0]
click at [1062, 479] on span "Next" at bounding box center [1051, 481] width 25 height 12
click at [1040, 478] on span "Next" at bounding box center [1051, 481] width 25 height 12
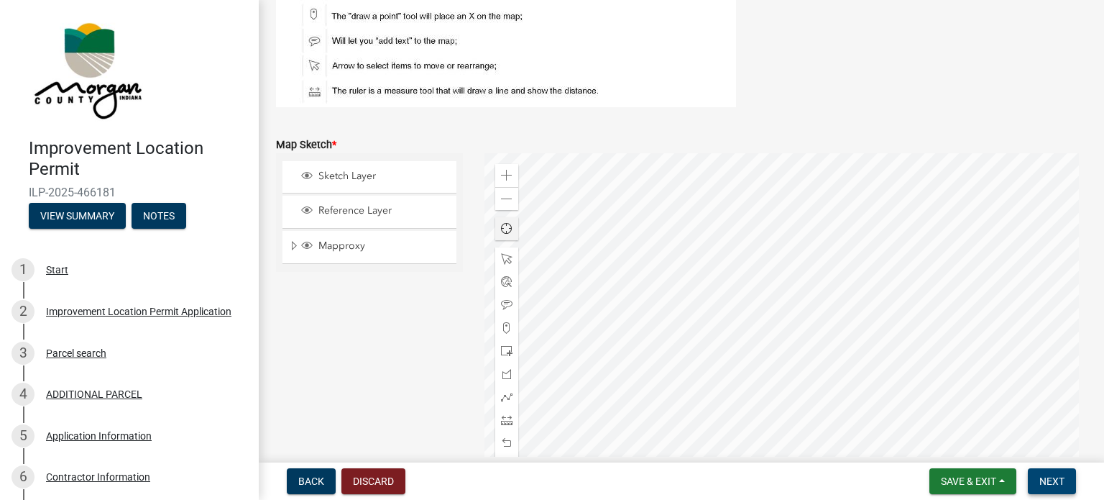
scroll to position [2961, 0]
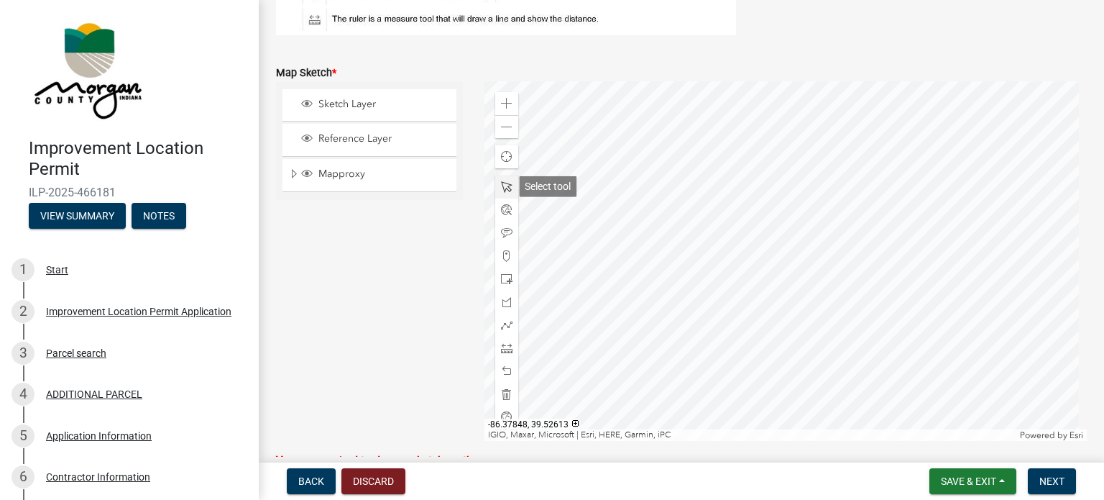
click at [502, 183] on span at bounding box center [507, 187] width 12 height 12
click at [503, 258] on span at bounding box center [507, 256] width 12 height 12
click at [743, 328] on div at bounding box center [785, 260] width 603 height 359
click at [750, 328] on div at bounding box center [785, 260] width 603 height 359
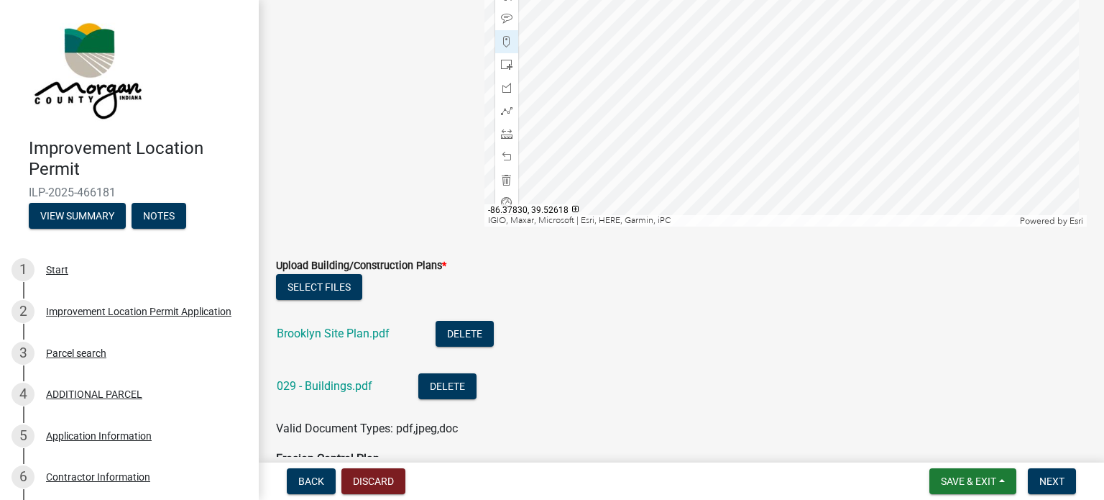
scroll to position [3177, 0]
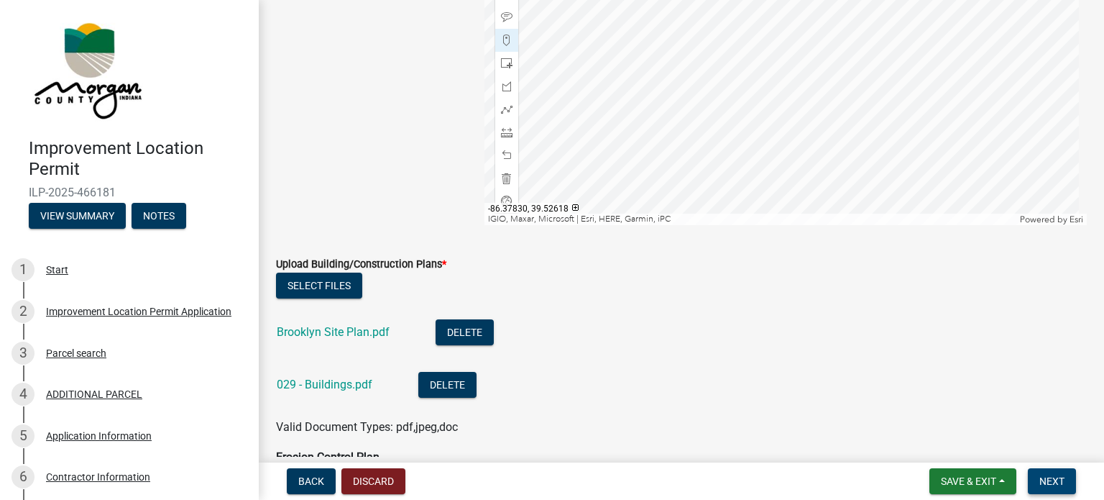
click at [1047, 487] on button "Next" at bounding box center [1052, 481] width 48 height 26
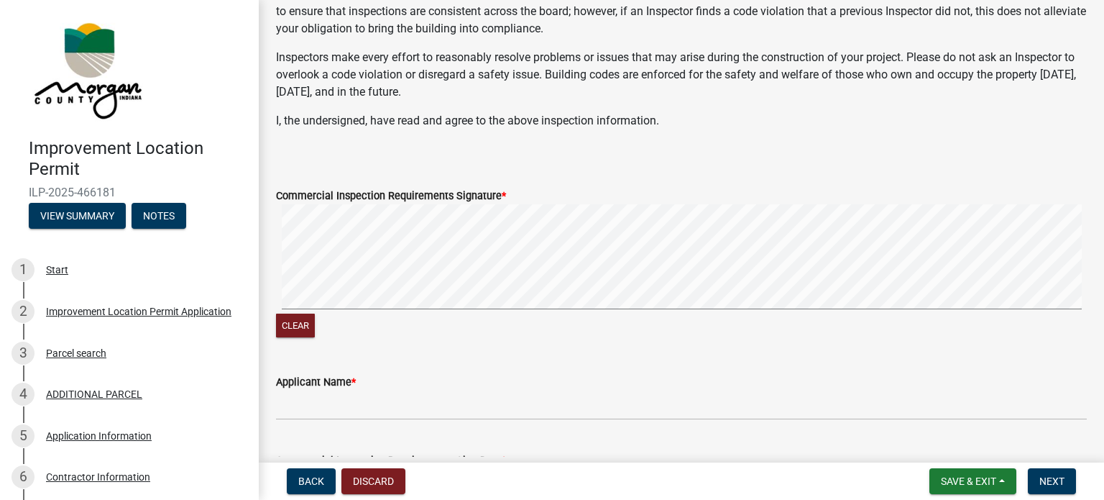
scroll to position [431, 0]
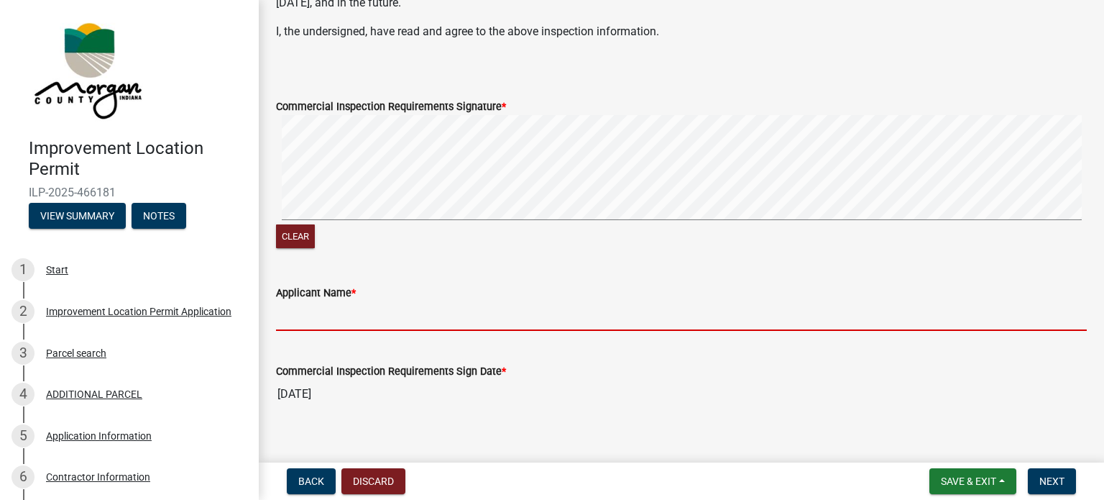
click at [323, 331] on input "Applicant Name *" at bounding box center [681, 315] width 811 height 29
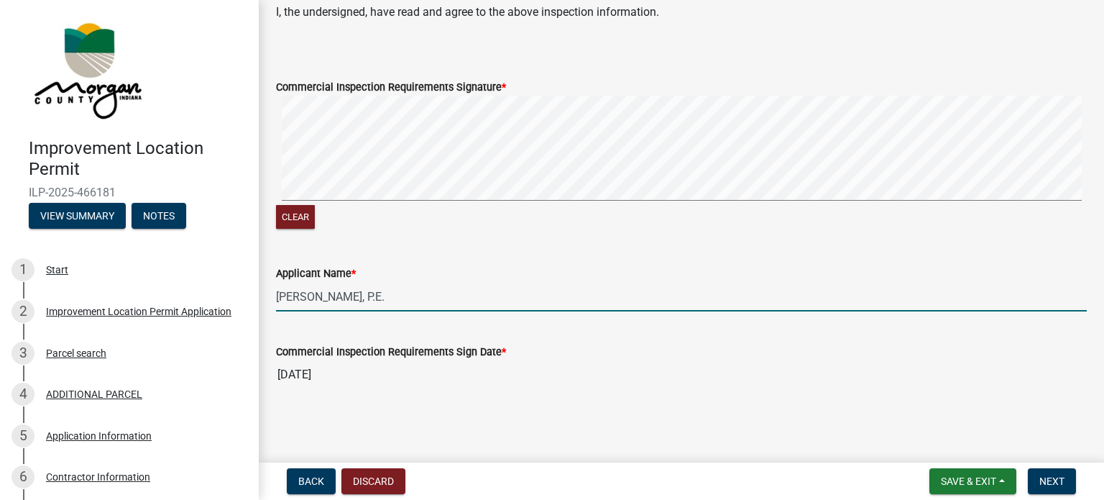
scroll to position [467, 0]
type input "[PERSON_NAME], P.E."
click at [1049, 482] on span "Next" at bounding box center [1051, 481] width 25 height 12
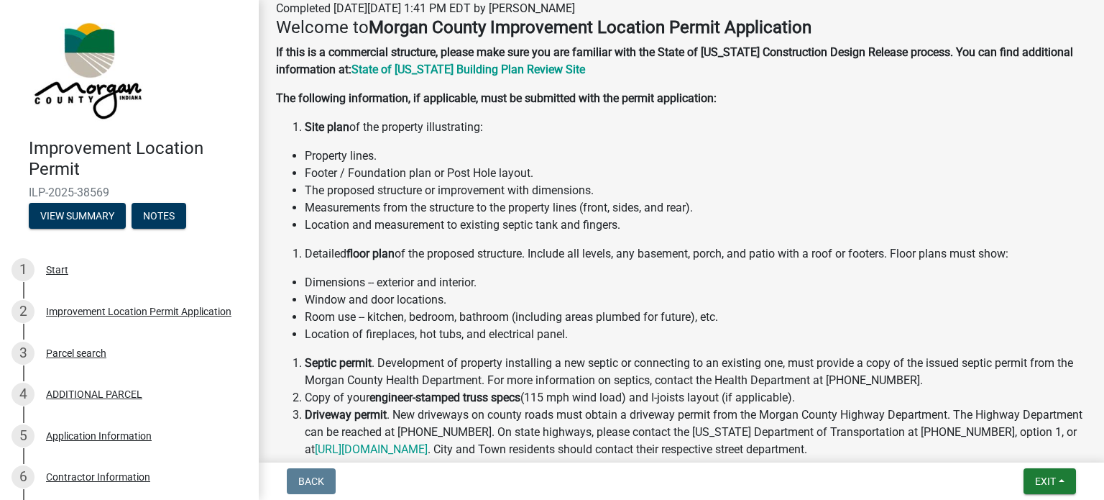
scroll to position [0, 0]
